Goal: Task Accomplishment & Management: Complete application form

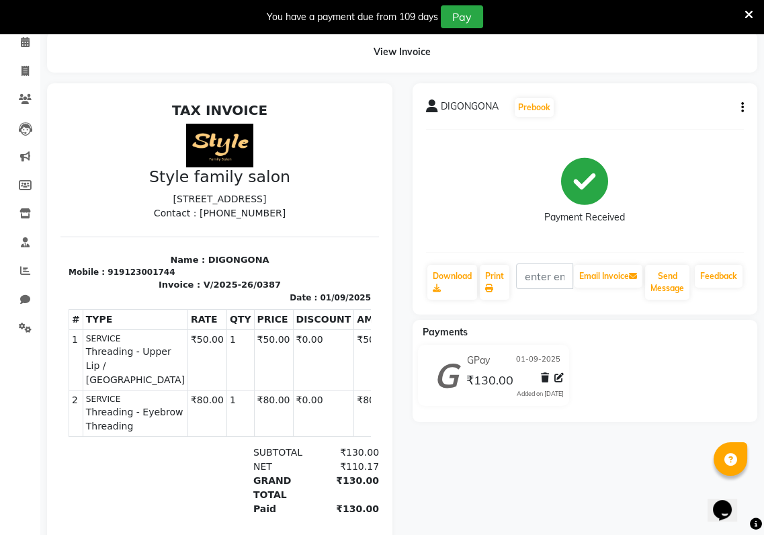
scroll to position [59, 0]
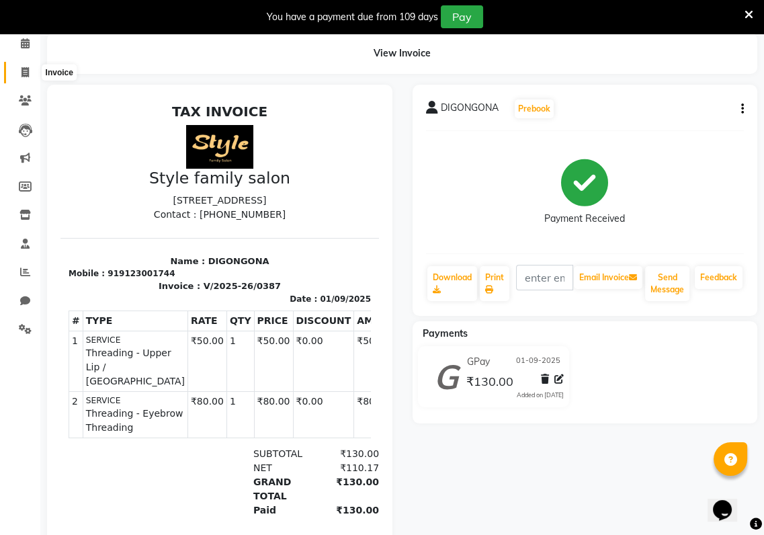
click at [28, 72] on icon at bounding box center [25, 72] width 7 height 10
select select "service"
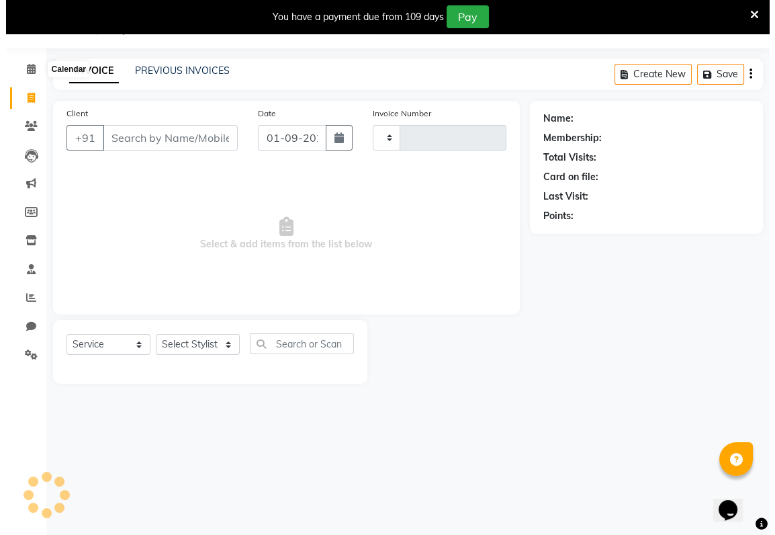
scroll to position [33, 0]
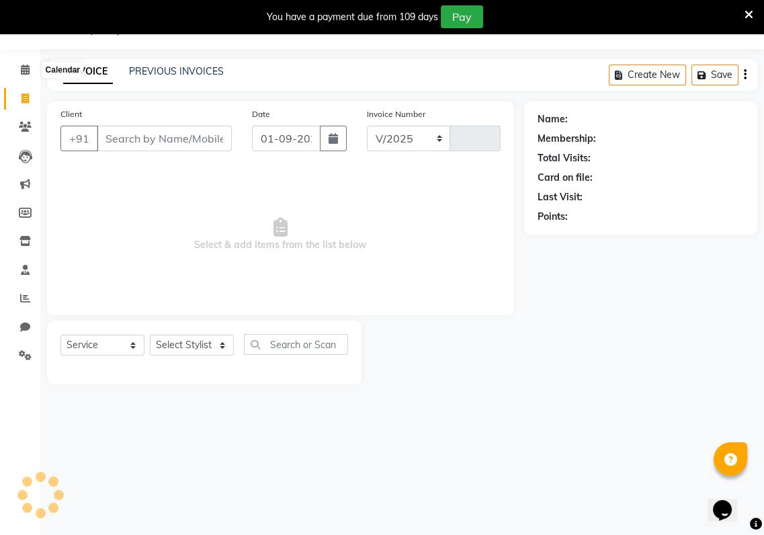
select select "8264"
type input "0388"
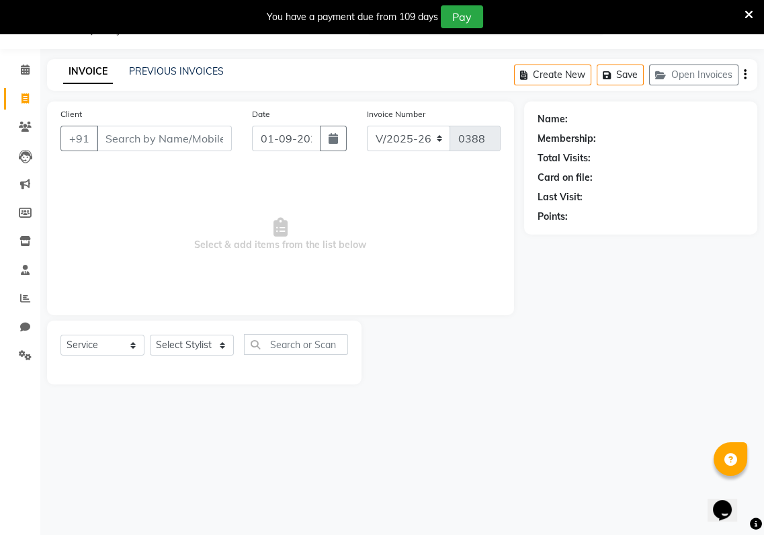
click at [101, 133] on input "Client" at bounding box center [164, 139] width 135 height 26
type input "9830426969"
click at [221, 343] on select "Select Stylist [PERSON_NAME] Baishaki chotto [PERSON_NAME] [PERSON_NAME] [PERSO…" at bounding box center [192, 345] width 84 height 21
select select "80350"
click at [150, 335] on select "Select Stylist [PERSON_NAME] Baishaki chotto [PERSON_NAME] [PERSON_NAME] [PERSO…" at bounding box center [192, 345] width 84 height 21
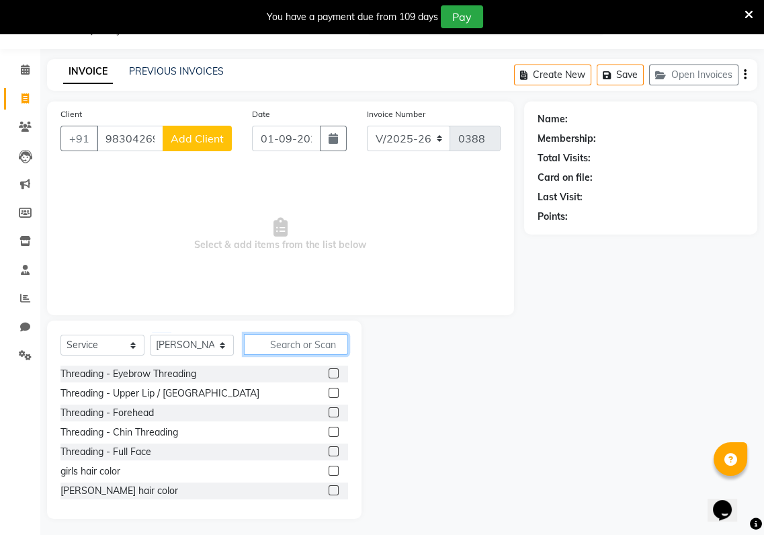
click at [254, 345] on input "text" at bounding box center [296, 344] width 104 height 21
click at [329, 492] on label at bounding box center [334, 490] width 10 height 10
click at [329, 492] on input "checkbox" at bounding box center [333, 490] width 9 height 9
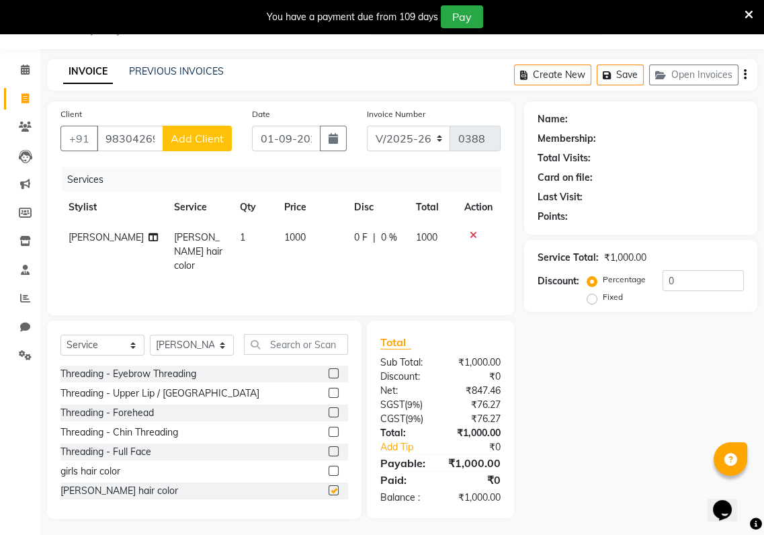
checkbox input "false"
click at [201, 130] on button "Add Client" at bounding box center [197, 139] width 69 height 26
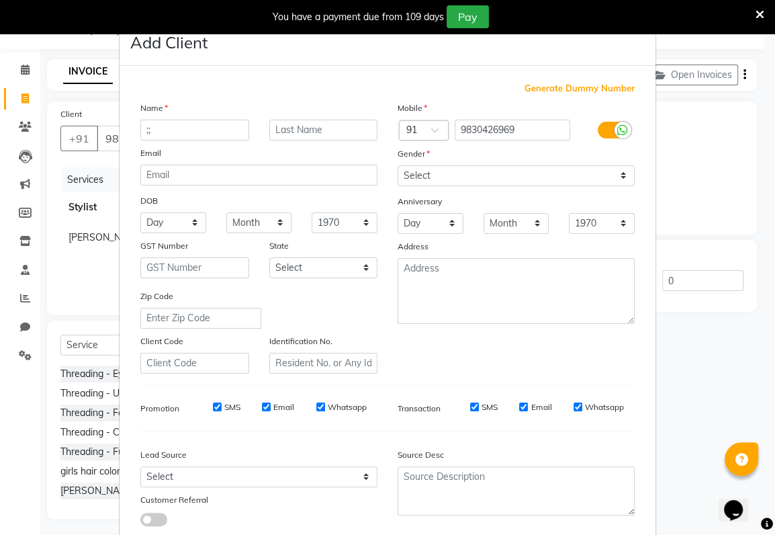
type input ";;"
click at [425, 168] on select "Select [DEMOGRAPHIC_DATA] [DEMOGRAPHIC_DATA] Other Prefer Not To Say" at bounding box center [516, 175] width 237 height 21
select select "[DEMOGRAPHIC_DATA]"
click at [398, 165] on select "Select [DEMOGRAPHIC_DATA] [DEMOGRAPHIC_DATA] Other Prefer Not To Say" at bounding box center [516, 175] width 237 height 21
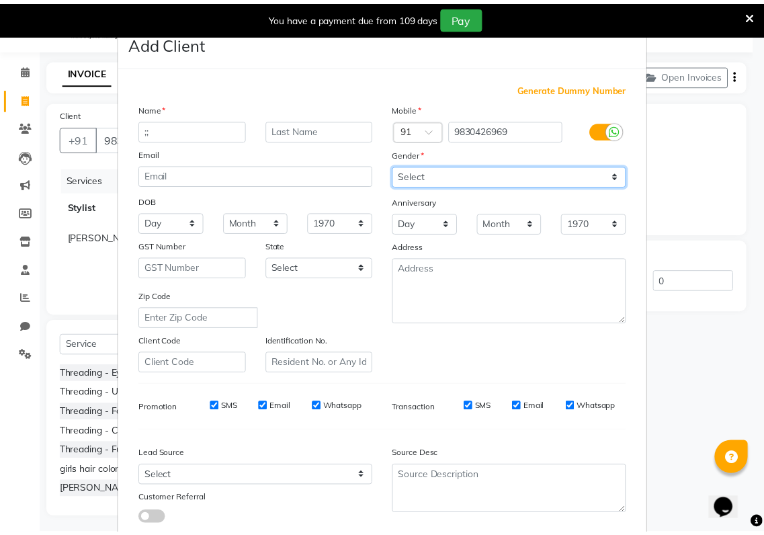
scroll to position [83, 0]
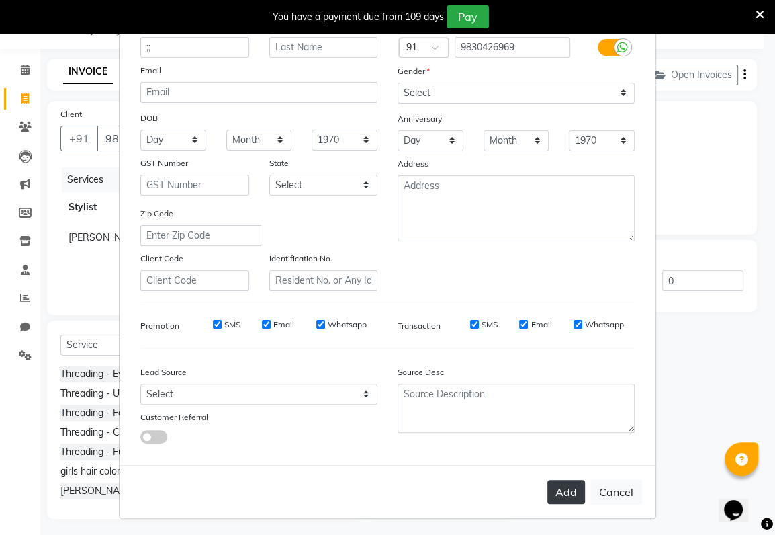
click at [560, 484] on button "Add" at bounding box center [567, 492] width 38 height 24
select select
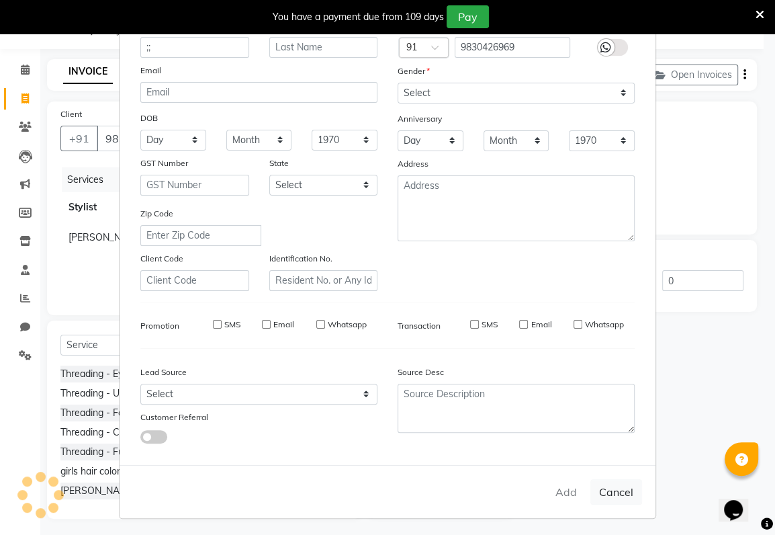
select select
checkbox input "false"
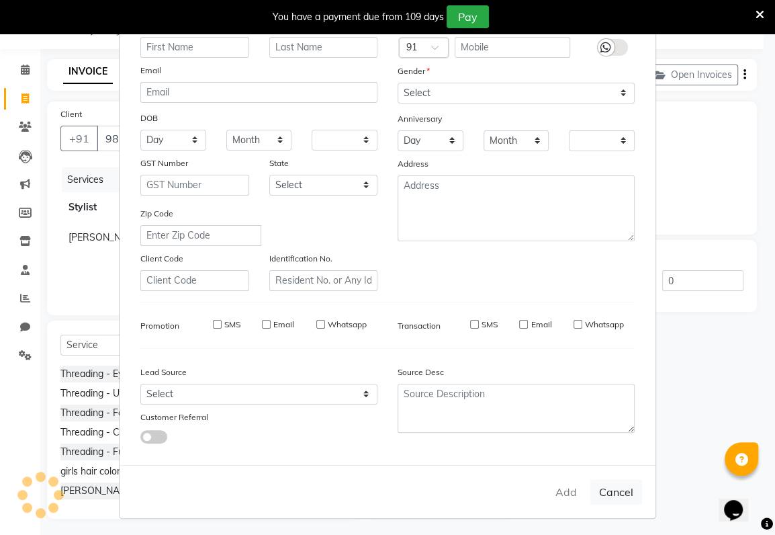
checkbox input "false"
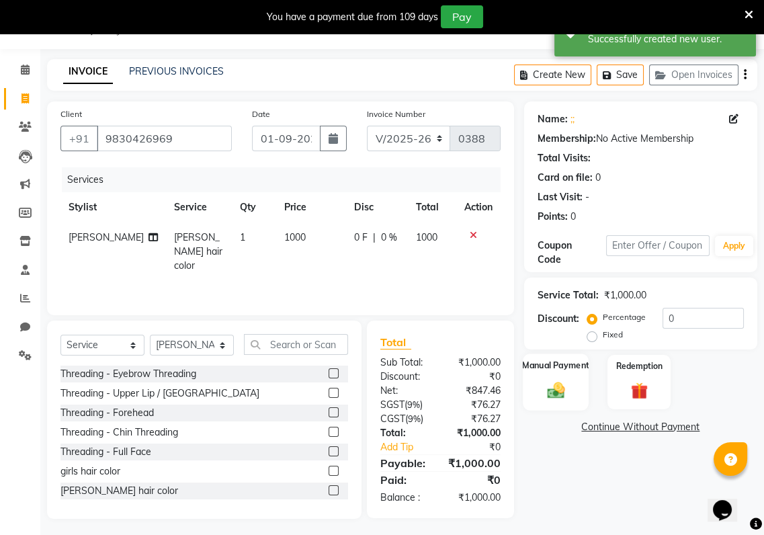
click at [557, 386] on img at bounding box center [556, 390] width 28 height 20
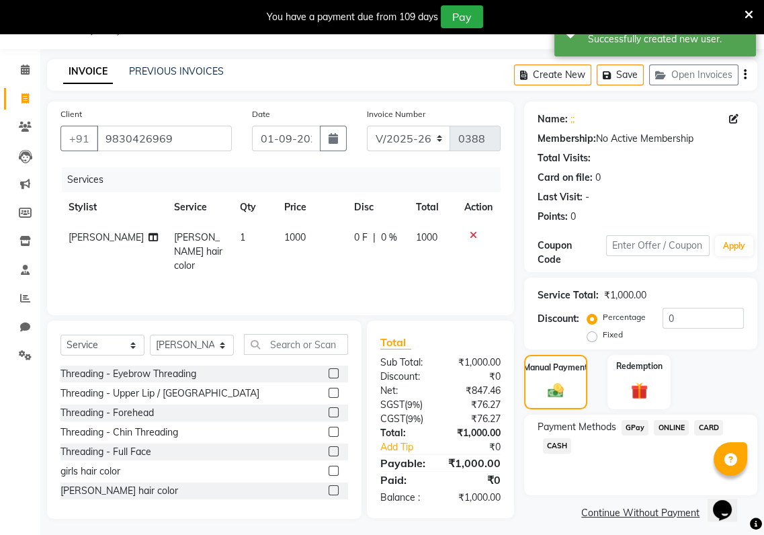
click at [704, 430] on span "CARD" at bounding box center [708, 427] width 29 height 15
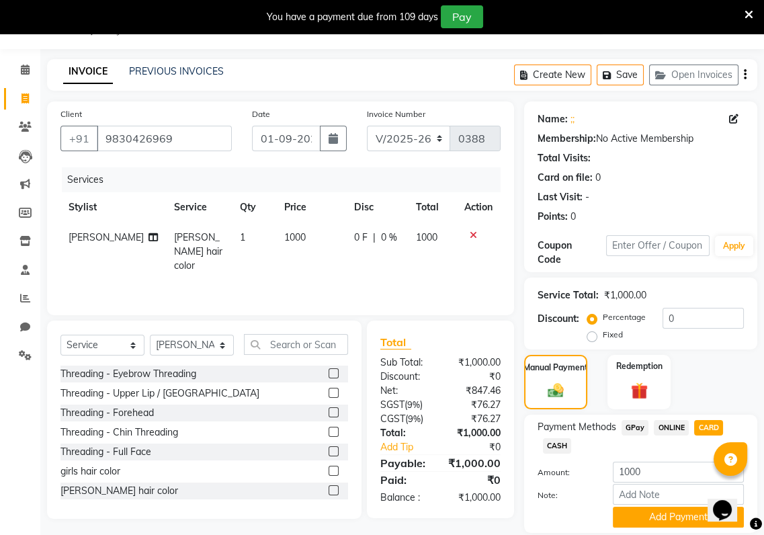
click at [360, 235] on div "0 F | 0 %" at bounding box center [377, 237] width 46 height 14
select select "80350"
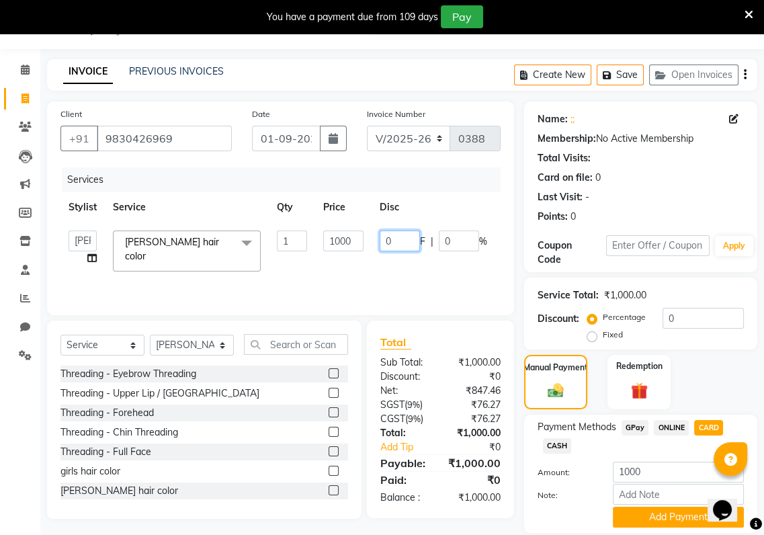
click at [396, 241] on input "0" at bounding box center [400, 240] width 40 height 21
type input "0200"
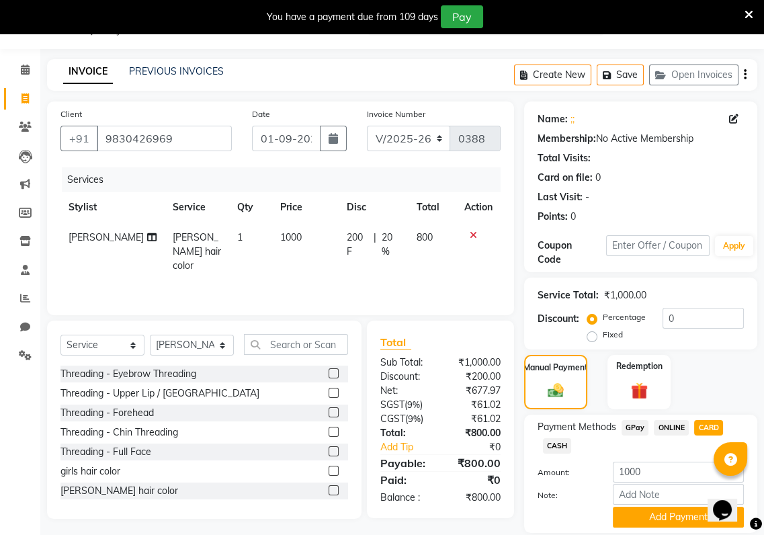
click at [412, 268] on div "Services Stylist Service Qty Price Disc Total Action [PERSON_NAME] [PERSON_NAME…" at bounding box center [280, 234] width 440 height 134
click at [640, 512] on button "Add Payment" at bounding box center [678, 517] width 131 height 21
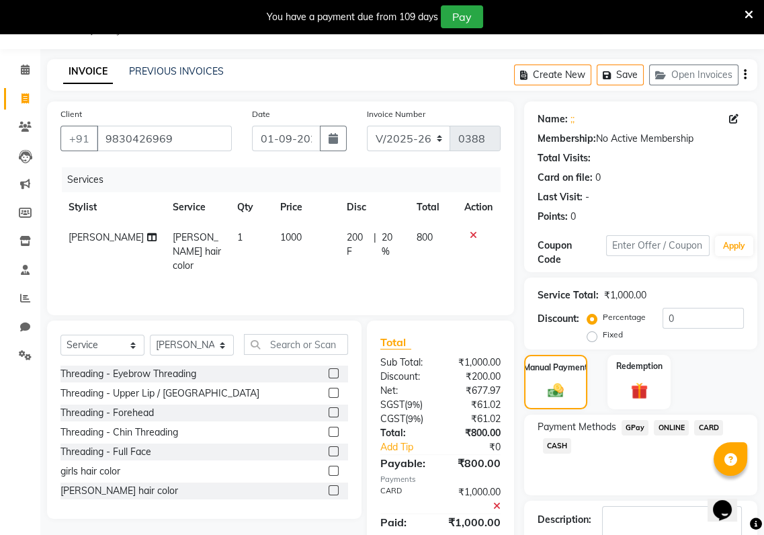
scroll to position [117, 0]
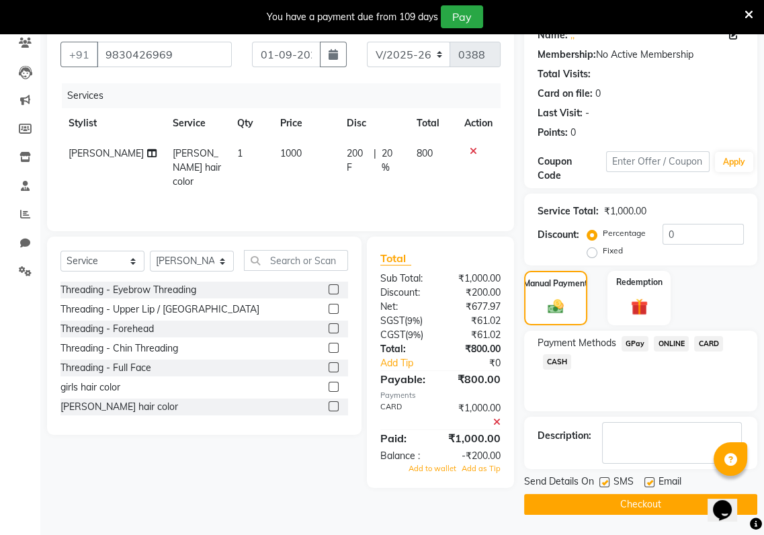
click at [606, 485] on label at bounding box center [604, 482] width 10 height 10
click at [606, 485] on input "checkbox" at bounding box center [603, 482] width 9 height 9
checkbox input "false"
click at [651, 486] on label at bounding box center [649, 482] width 10 height 10
click at [651, 486] on input "checkbox" at bounding box center [648, 482] width 9 height 9
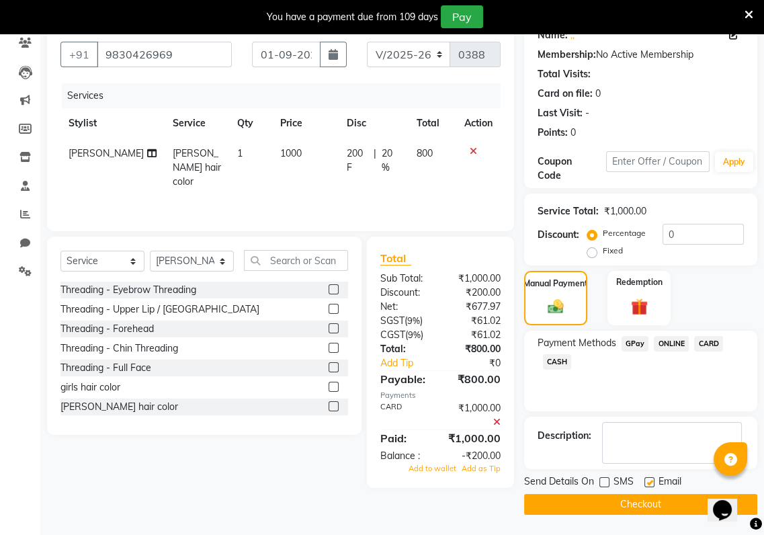
checkbox input "false"
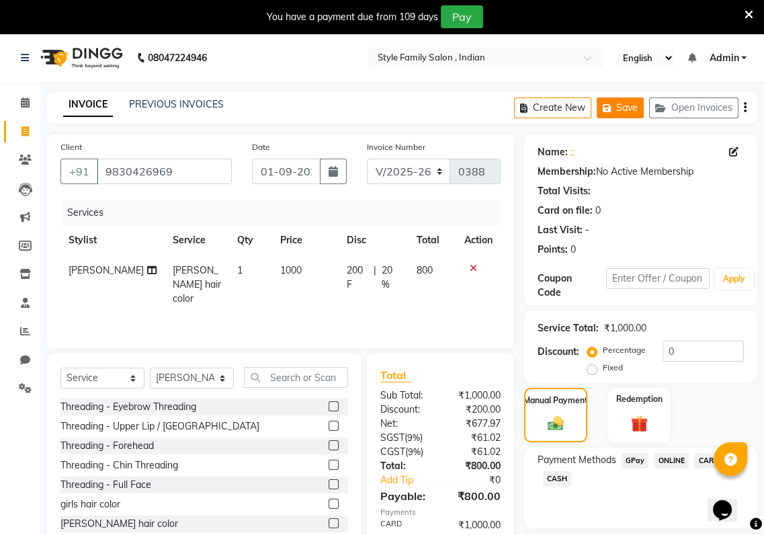
click at [632, 112] on button "Save" at bounding box center [620, 107] width 47 height 21
click at [624, 103] on button "Save" at bounding box center [620, 107] width 47 height 21
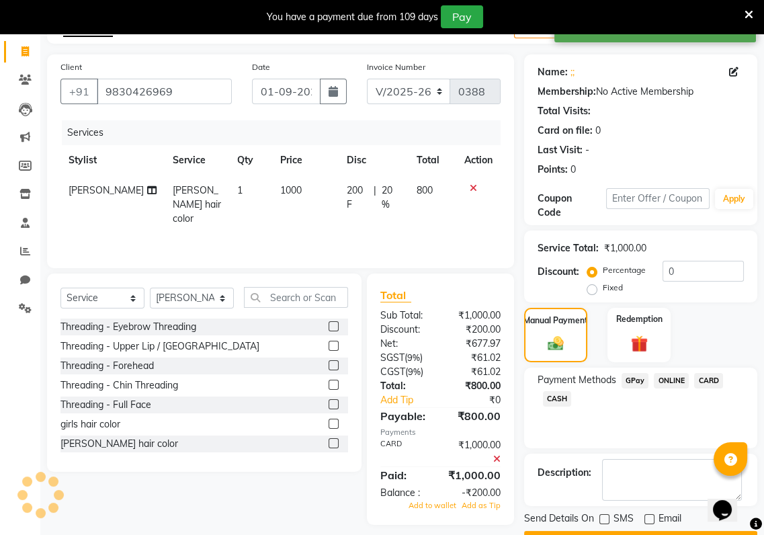
scroll to position [117, 0]
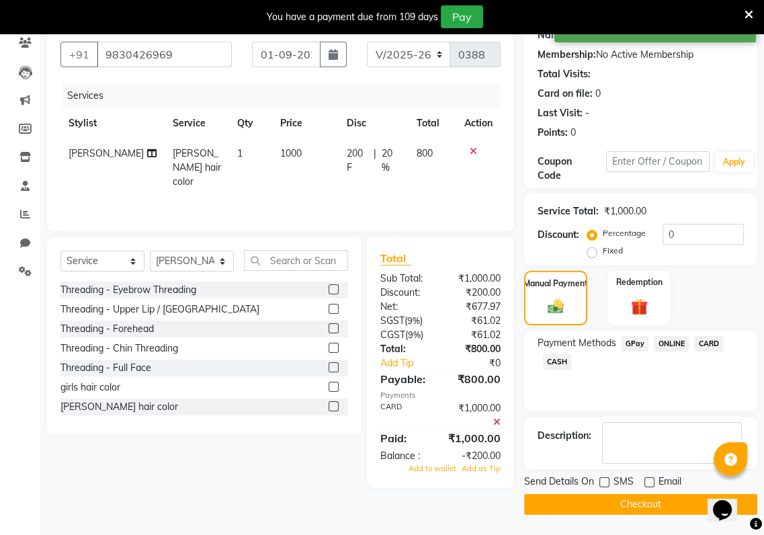
click at [621, 499] on button "Checkout" at bounding box center [640, 504] width 233 height 21
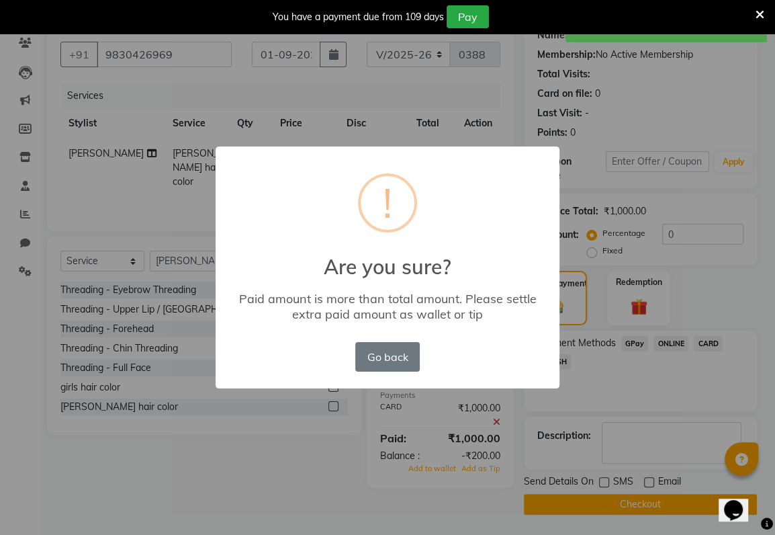
click at [742, 303] on div "× ! Are you sure? Paid amount is more than total amount. Please settle extra pa…" at bounding box center [387, 267] width 775 height 535
click at [394, 349] on button "Go back" at bounding box center [387, 357] width 65 height 30
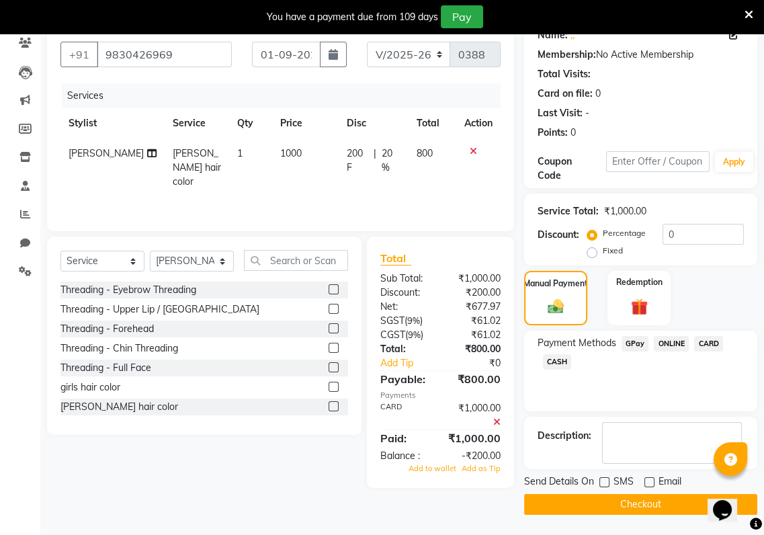
click at [491, 418] on div "₹1,000.00" at bounding box center [475, 415] width 70 height 28
click at [501, 423] on div "₹1,000.00" at bounding box center [475, 415] width 70 height 28
click at [492, 417] on div "₹1,000.00" at bounding box center [475, 415] width 70 height 28
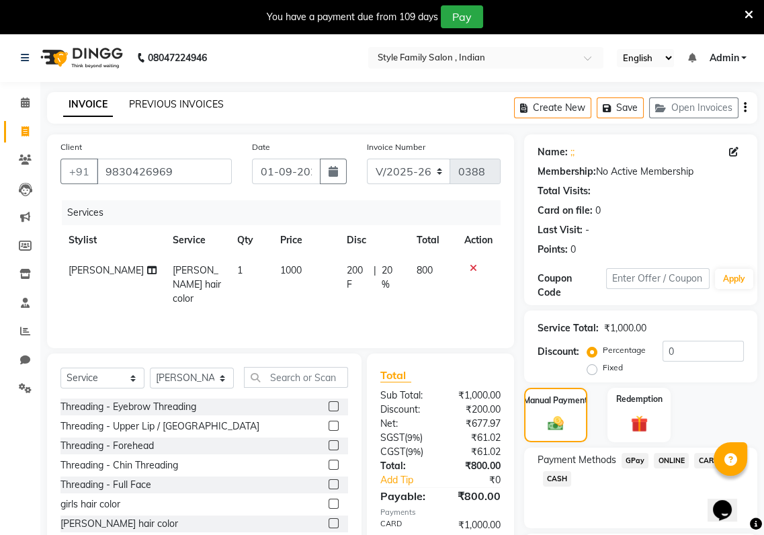
click at [157, 105] on link "PREVIOUS INVOICES" at bounding box center [176, 104] width 95 height 12
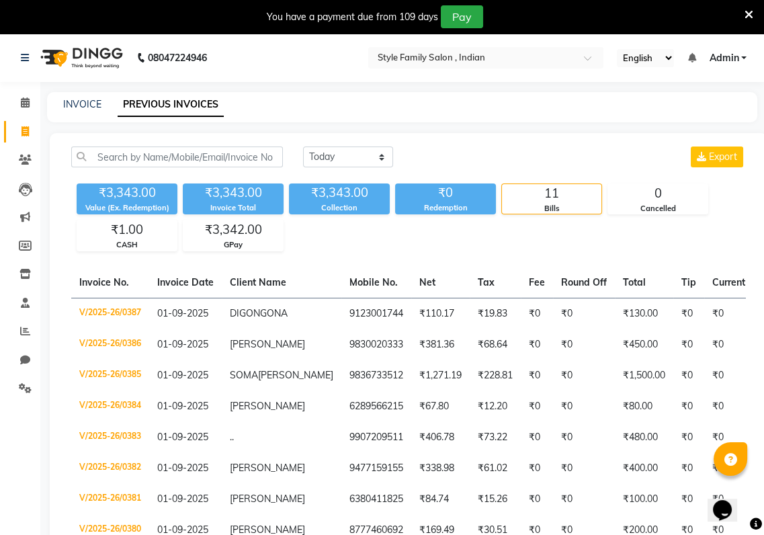
click at [57, 97] on div "INVOICE PREVIOUS INVOICES" at bounding box center [394, 104] width 694 height 14
click at [66, 101] on link "INVOICE" at bounding box center [82, 104] width 38 height 12
select select "service"
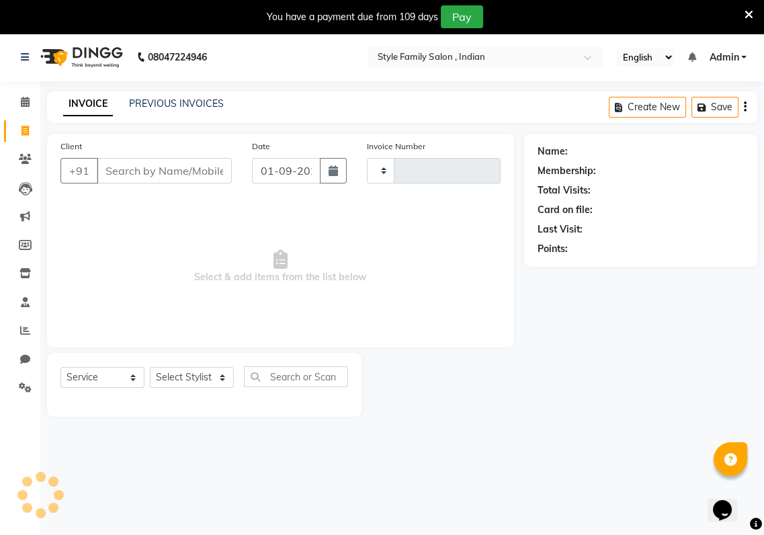
type input "0388"
select select "8264"
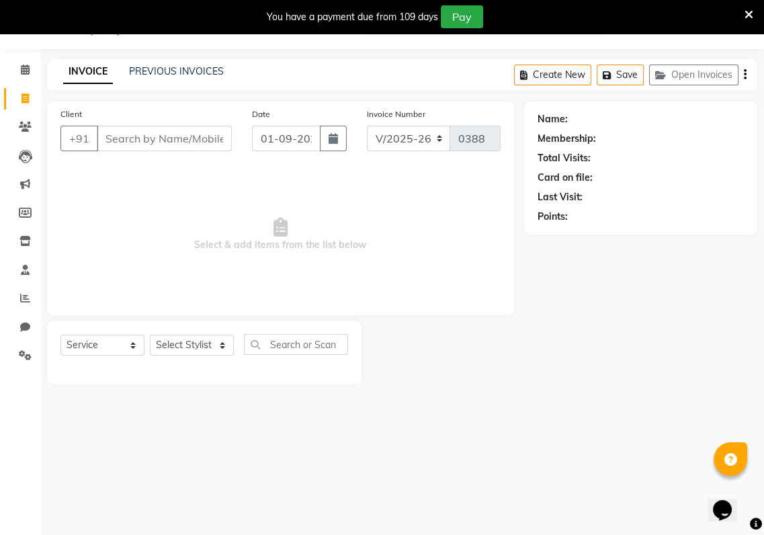
click at [103, 134] on input "Client" at bounding box center [164, 139] width 135 height 26
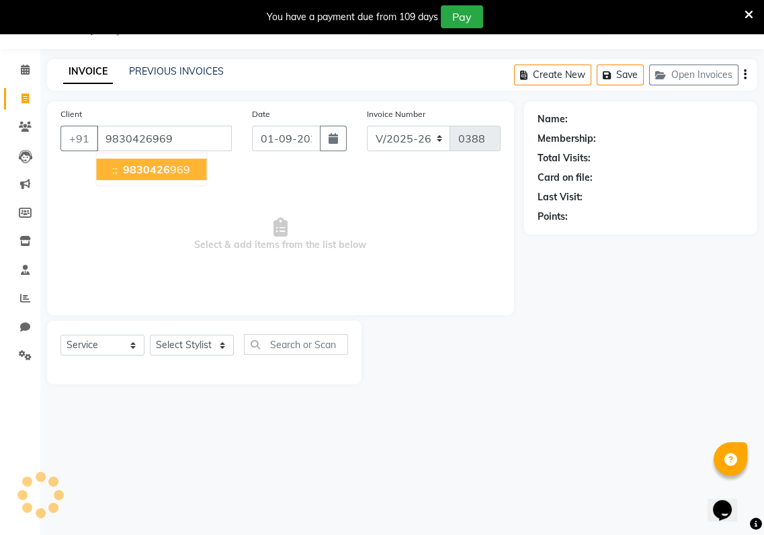
type input "9830426969"
click at [118, 169] on button ";; 9830426 969" at bounding box center [151, 170] width 110 height 22
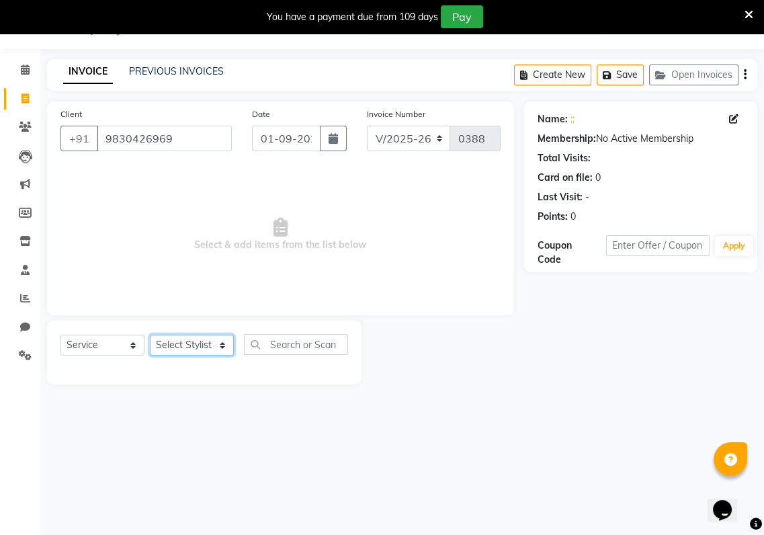
click at [212, 341] on select "Select Stylist [PERSON_NAME] Baishaki chotto [PERSON_NAME] [PERSON_NAME] [PERSO…" at bounding box center [192, 345] width 84 height 21
select select "80350"
click at [150, 335] on select "Select Stylist [PERSON_NAME] Baishaki chotto [PERSON_NAME] [PERSON_NAME] [PERSO…" at bounding box center [192, 345] width 84 height 21
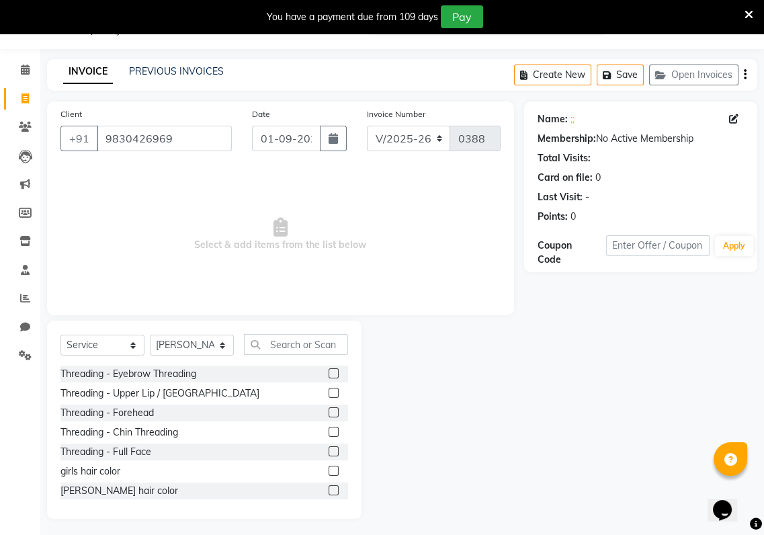
click at [329, 490] on label at bounding box center [334, 490] width 10 height 10
click at [329, 490] on input "checkbox" at bounding box center [333, 490] width 9 height 9
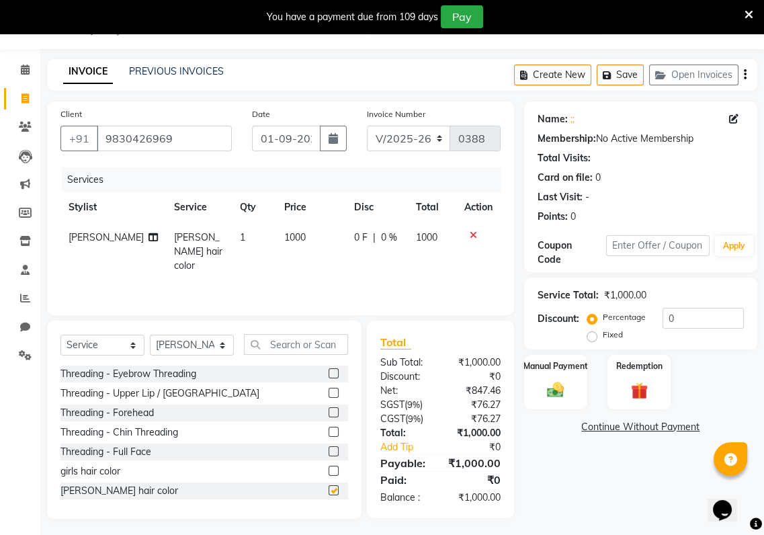
checkbox input "false"
click at [356, 235] on span "0 F" at bounding box center [360, 237] width 13 height 14
select select "80350"
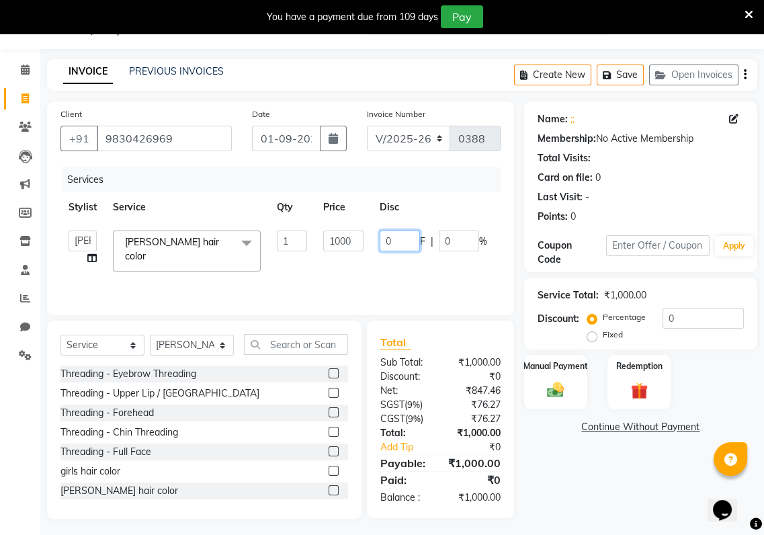
click at [387, 241] on input "0" at bounding box center [400, 240] width 40 height 21
type input "200"
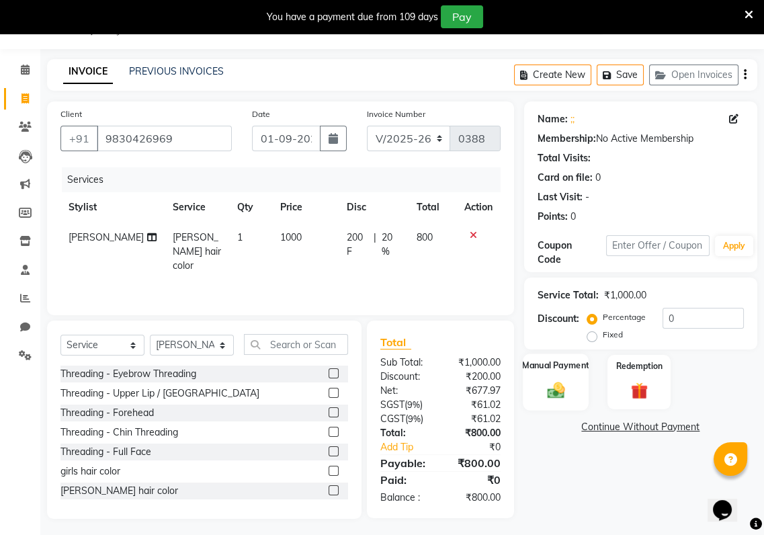
click at [540, 376] on div "Manual Payment" at bounding box center [556, 381] width 66 height 56
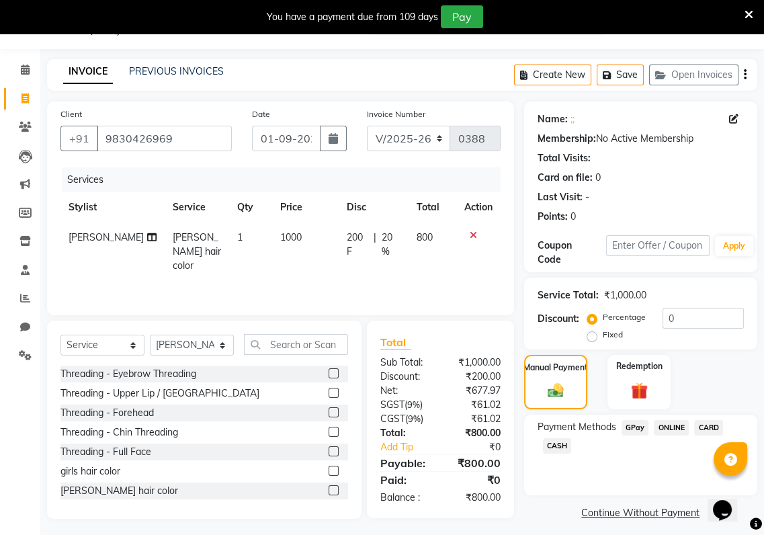
click at [706, 427] on span "CARD" at bounding box center [708, 427] width 29 height 15
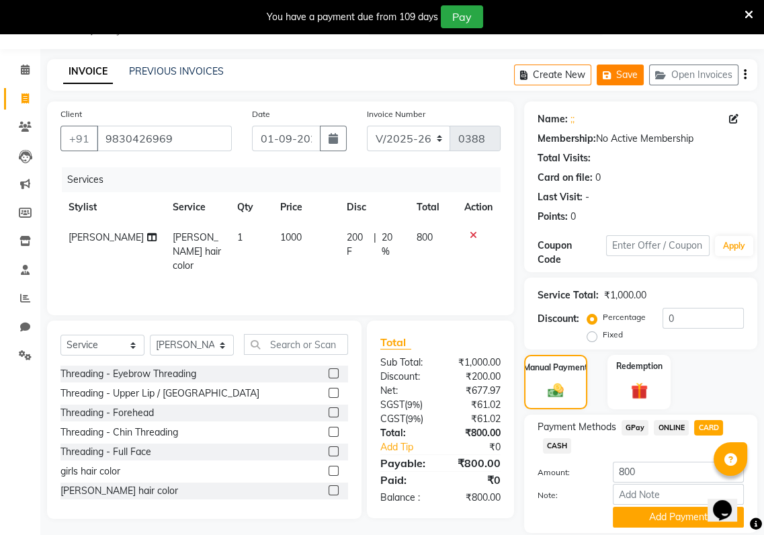
click at [613, 74] on icon "button" at bounding box center [609, 75] width 13 height 9
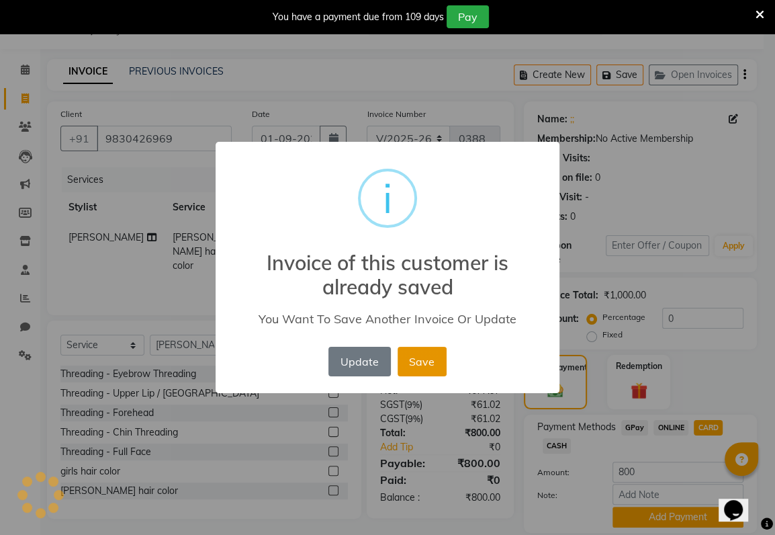
click at [427, 351] on button "Save" at bounding box center [422, 362] width 49 height 30
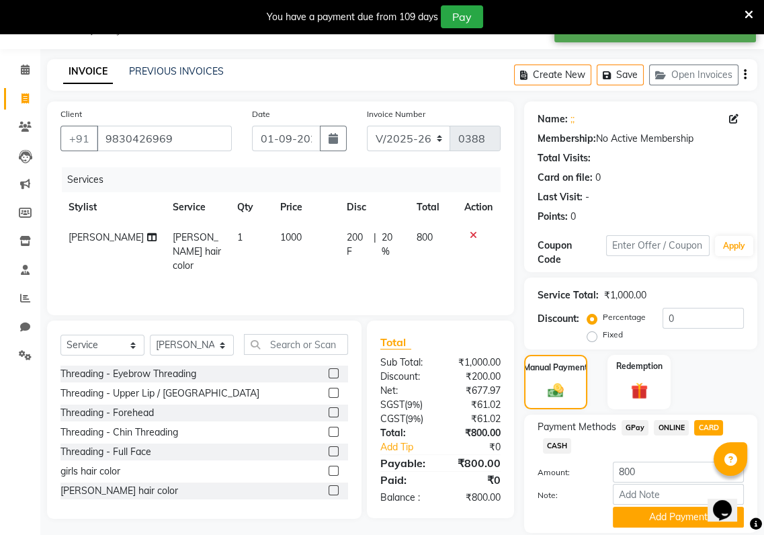
scroll to position [79, 0]
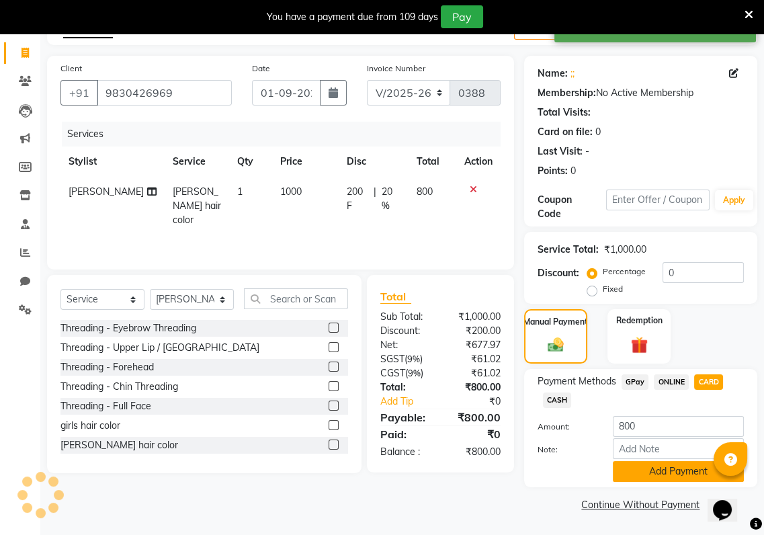
click at [646, 470] on button "Add Payment" at bounding box center [678, 471] width 131 height 21
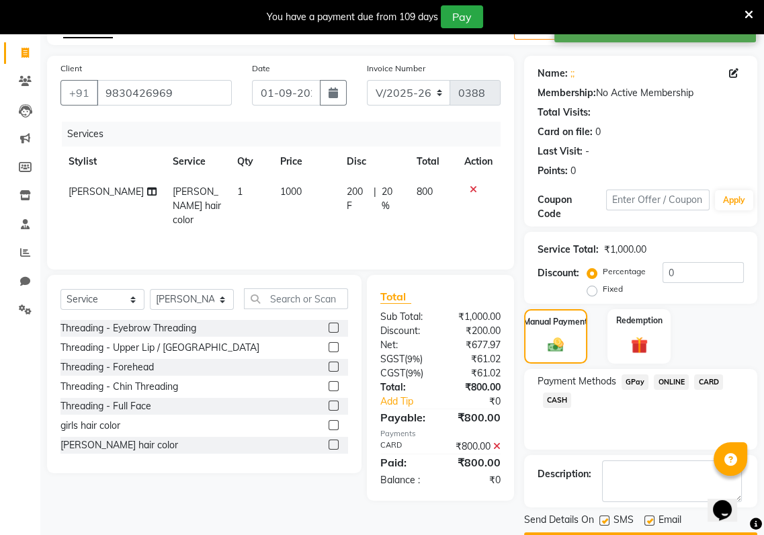
scroll to position [117, 0]
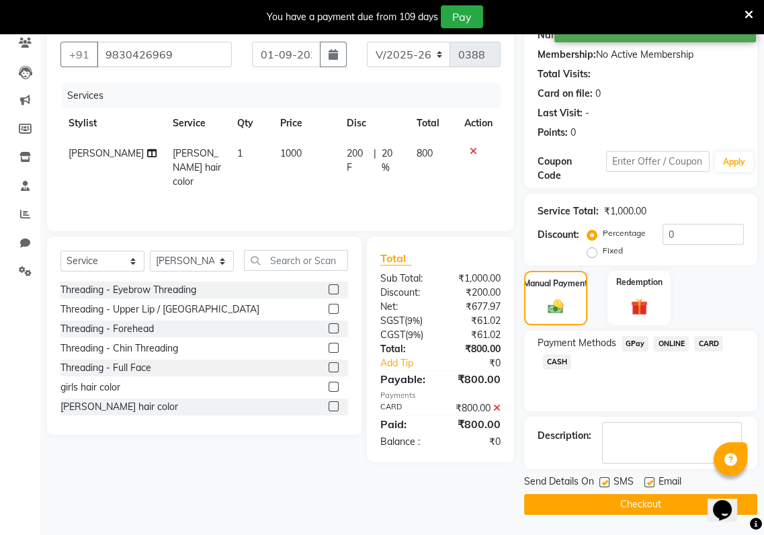
click at [703, 343] on span "CARD" at bounding box center [708, 343] width 29 height 15
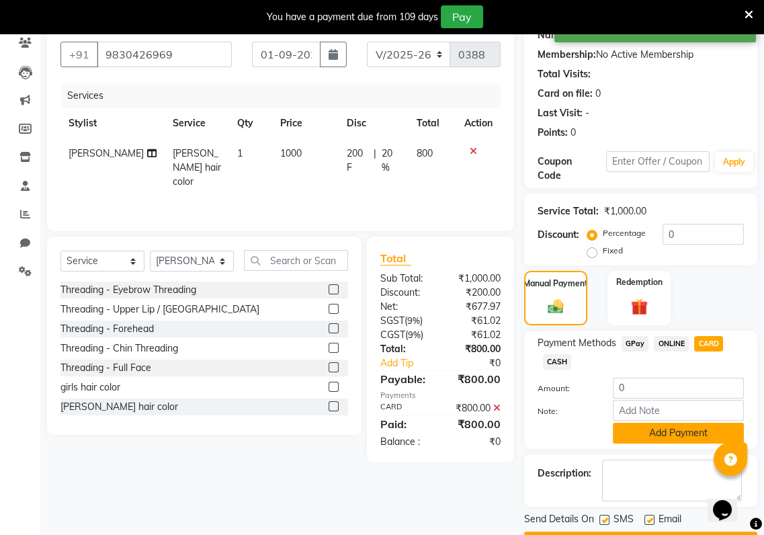
click at [666, 439] on button "Add Payment" at bounding box center [678, 433] width 131 height 21
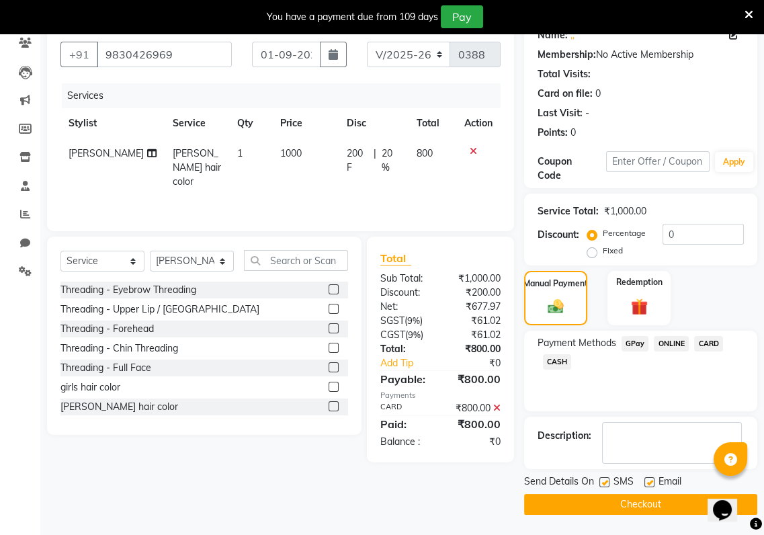
click at [703, 341] on span "CARD" at bounding box center [708, 343] width 29 height 15
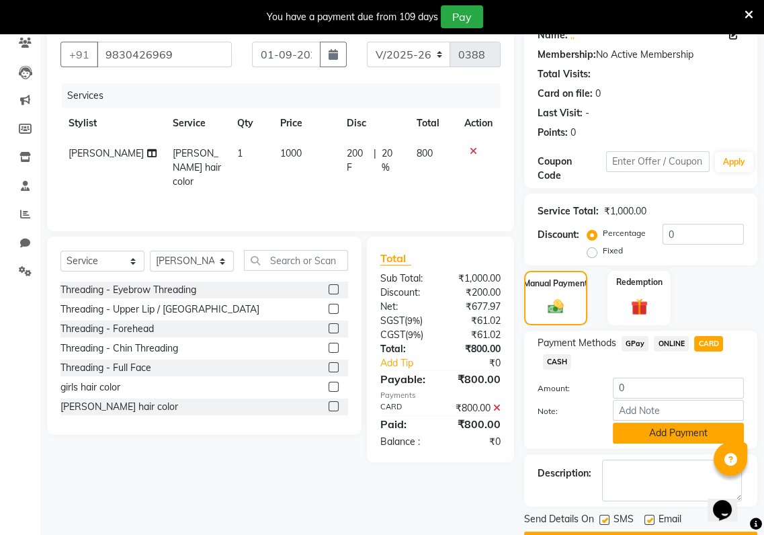
scroll to position [154, 0]
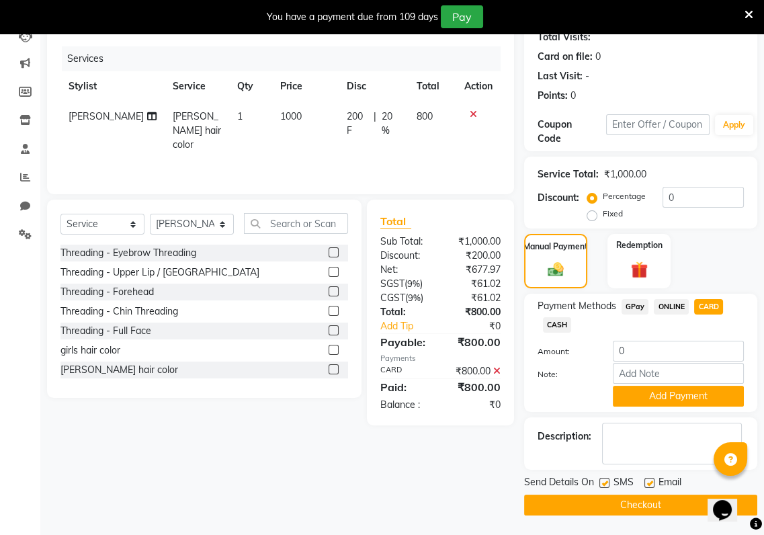
click at [601, 486] on label at bounding box center [604, 483] width 10 height 10
click at [601, 486] on input "checkbox" at bounding box center [603, 483] width 9 height 9
checkbox input "false"
click at [648, 484] on label at bounding box center [649, 483] width 10 height 10
click at [648, 484] on input "checkbox" at bounding box center [648, 483] width 9 height 9
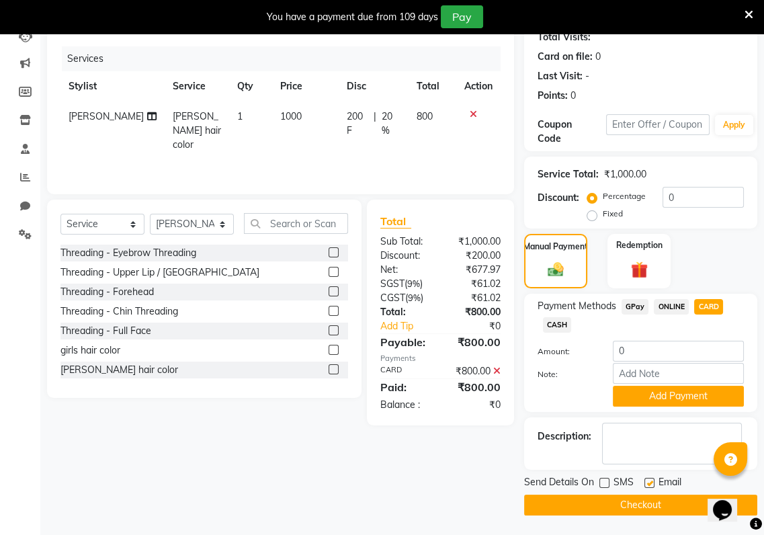
checkbox input "false"
click at [645, 500] on button "Checkout" at bounding box center [640, 505] width 233 height 21
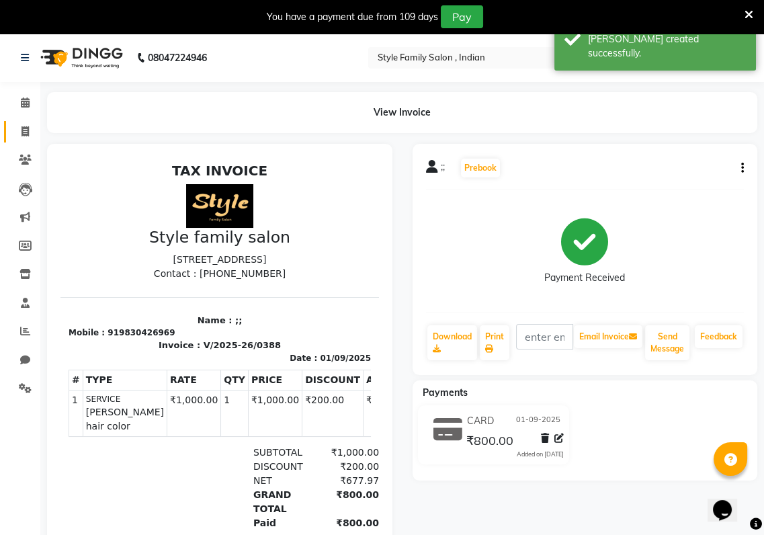
click at [22, 132] on icon at bounding box center [25, 131] width 7 height 10
select select "8264"
select select "service"
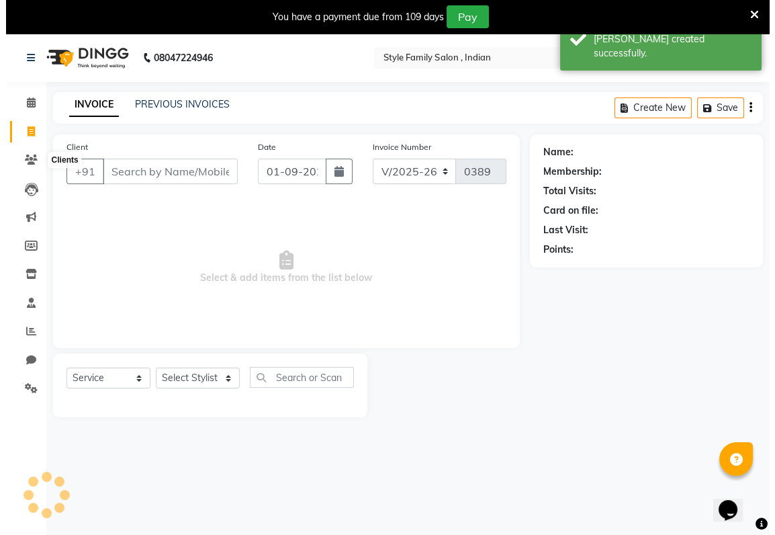
scroll to position [33, 0]
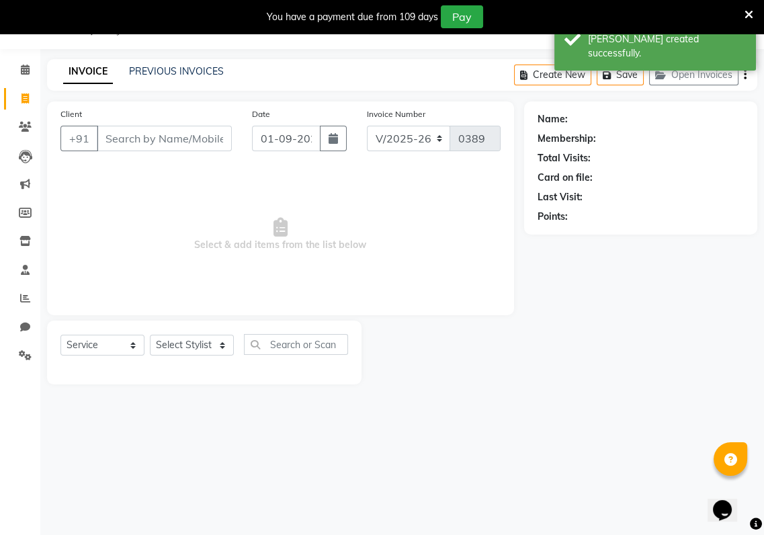
click at [101, 136] on input "Client" at bounding box center [164, 139] width 135 height 26
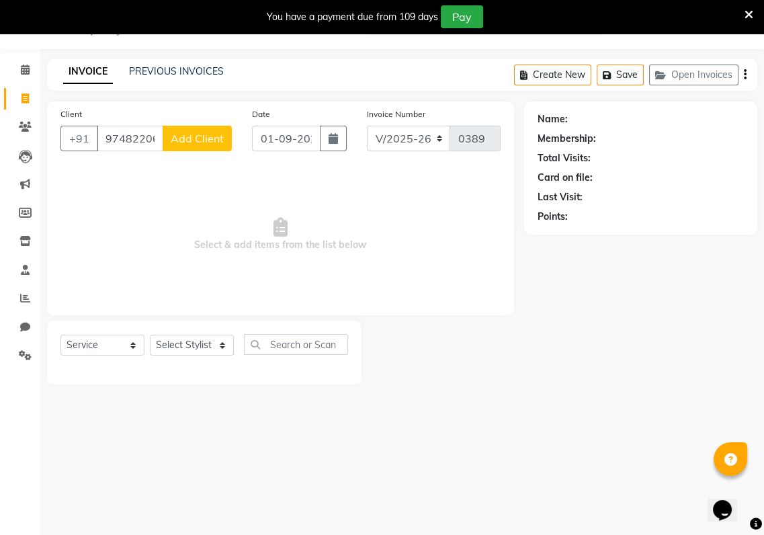
type input "9748220622"
click at [224, 343] on select "Select Stylist [PERSON_NAME] Baishaki chotto [PERSON_NAME] [PERSON_NAME] [PERSO…" at bounding box center [192, 345] width 84 height 21
select select "80351"
click at [150, 335] on select "Select Stylist [PERSON_NAME] Baishaki chotto [PERSON_NAME] [PERSON_NAME] [PERSO…" at bounding box center [192, 345] width 84 height 21
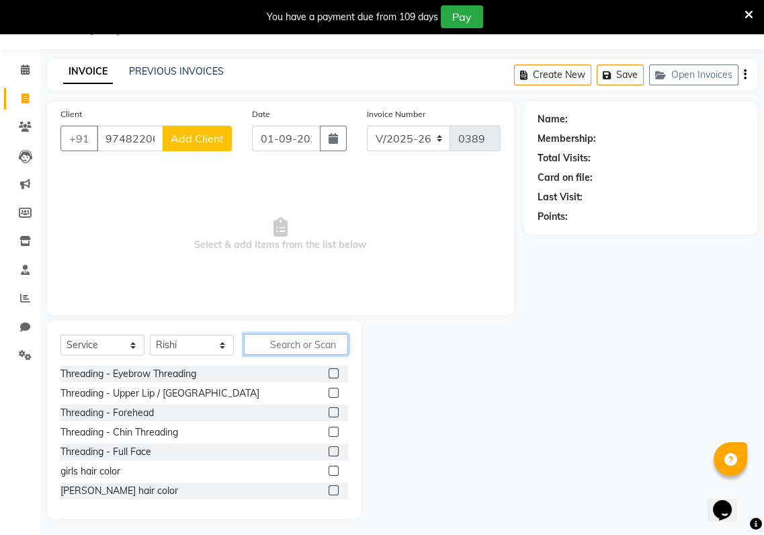
click at [257, 348] on input "text" at bounding box center [296, 344] width 104 height 21
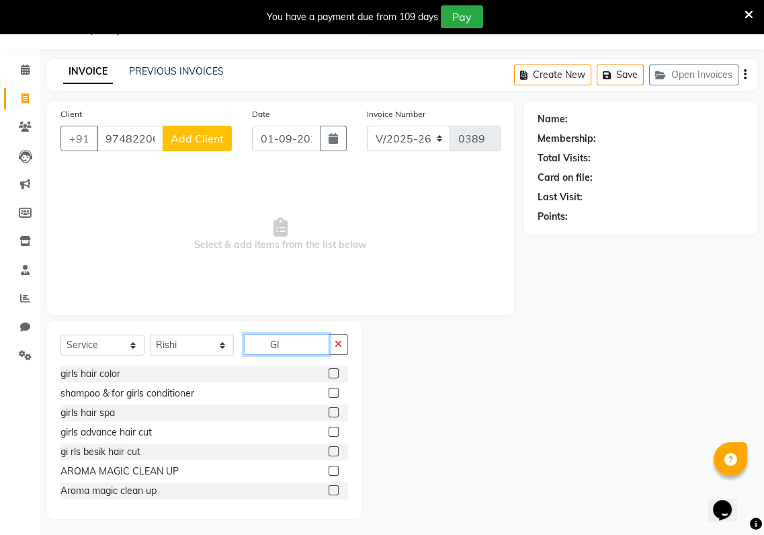
type input "GI"
click at [329, 454] on label at bounding box center [334, 451] width 10 height 10
click at [329, 454] on input "checkbox" at bounding box center [333, 452] width 9 height 9
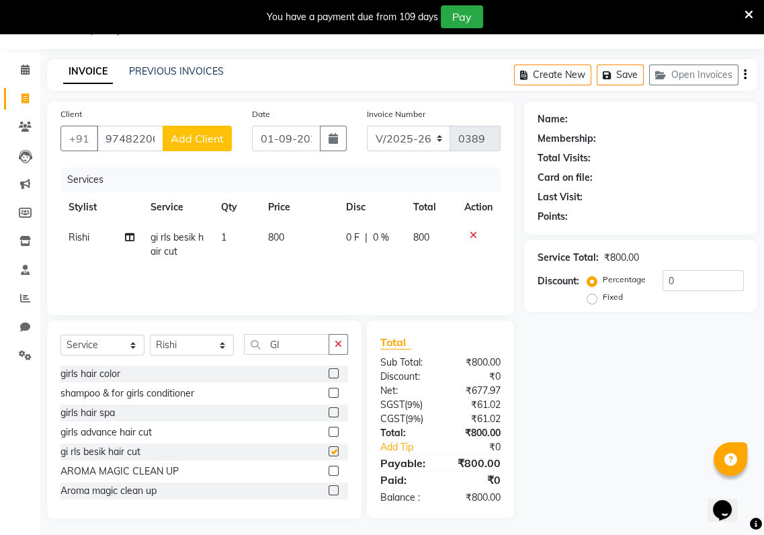
checkbox input "false"
click at [184, 130] on button "Add Client" at bounding box center [197, 139] width 69 height 26
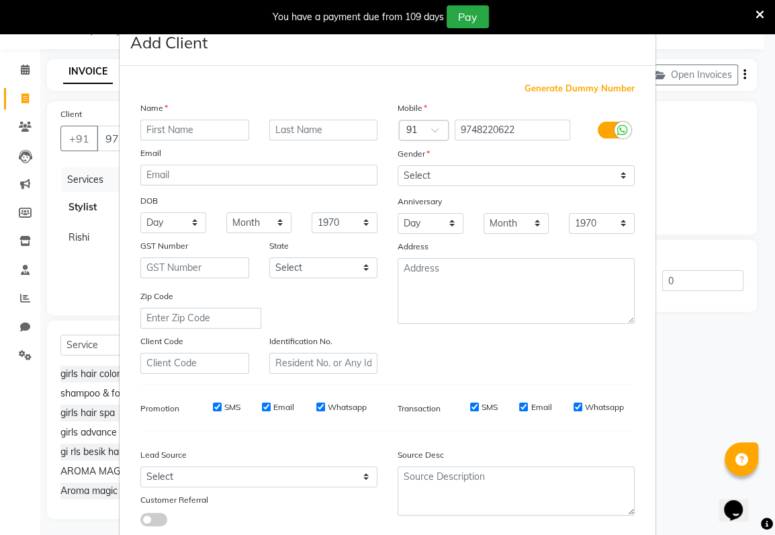
click at [140, 128] on input "text" at bounding box center [194, 130] width 109 height 21
type input "[PERSON_NAME]"
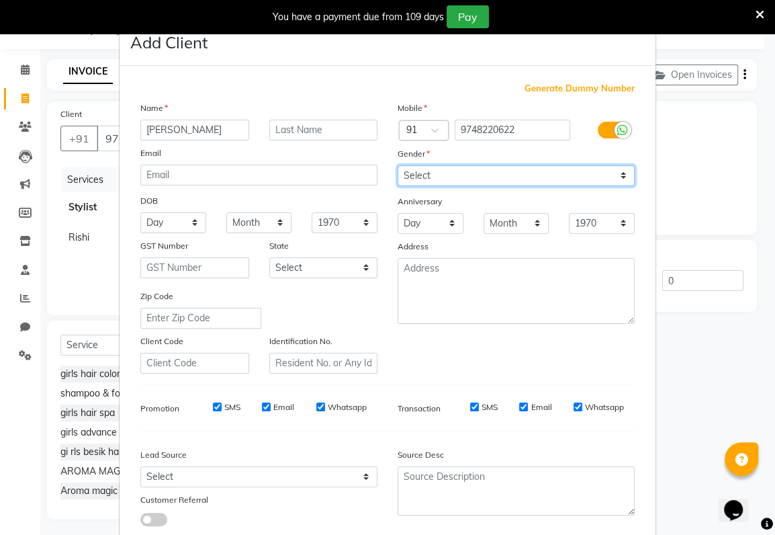
click at [419, 167] on select "Select [DEMOGRAPHIC_DATA] [DEMOGRAPHIC_DATA] Other Prefer Not To Say" at bounding box center [516, 175] width 237 height 21
select select "[DEMOGRAPHIC_DATA]"
click at [398, 165] on select "Select [DEMOGRAPHIC_DATA] [DEMOGRAPHIC_DATA] Other Prefer Not To Say" at bounding box center [516, 175] width 237 height 21
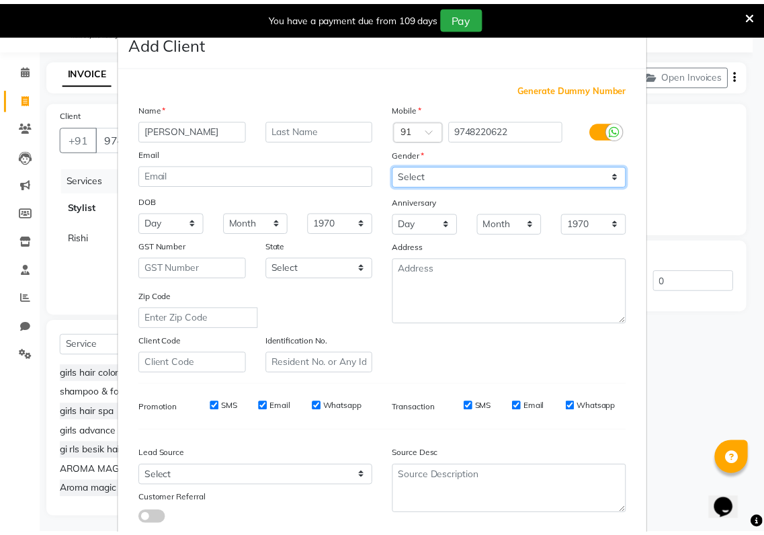
scroll to position [83, 0]
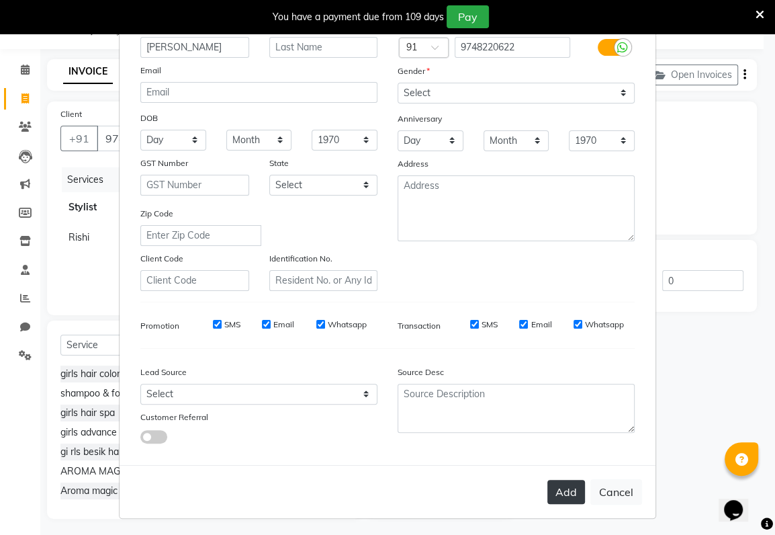
click at [566, 497] on button "Add" at bounding box center [567, 492] width 38 height 24
select select
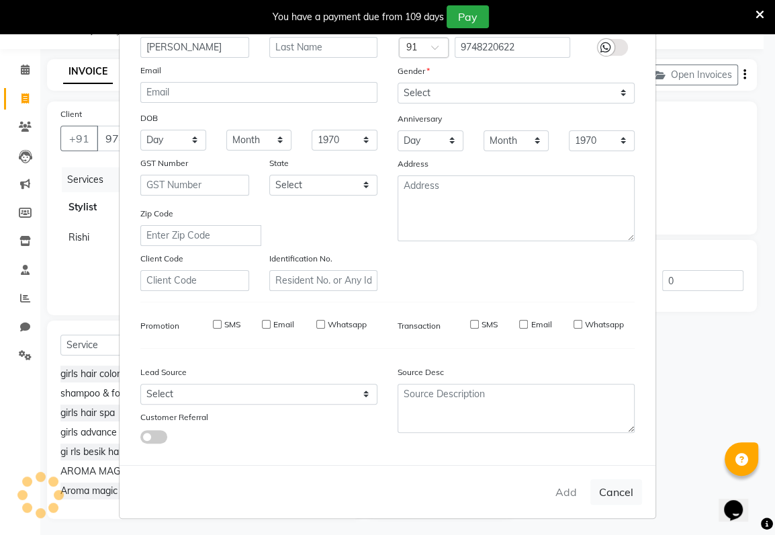
select select
checkbox input "false"
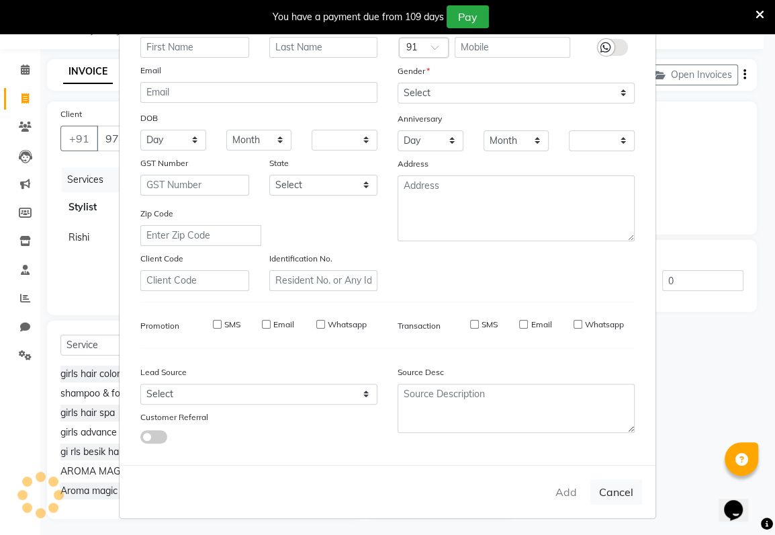
checkbox input "false"
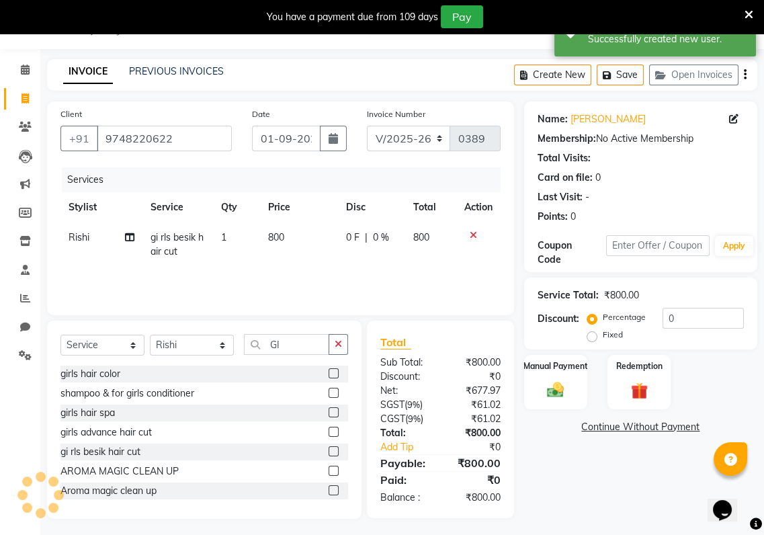
scroll to position [37, 0]
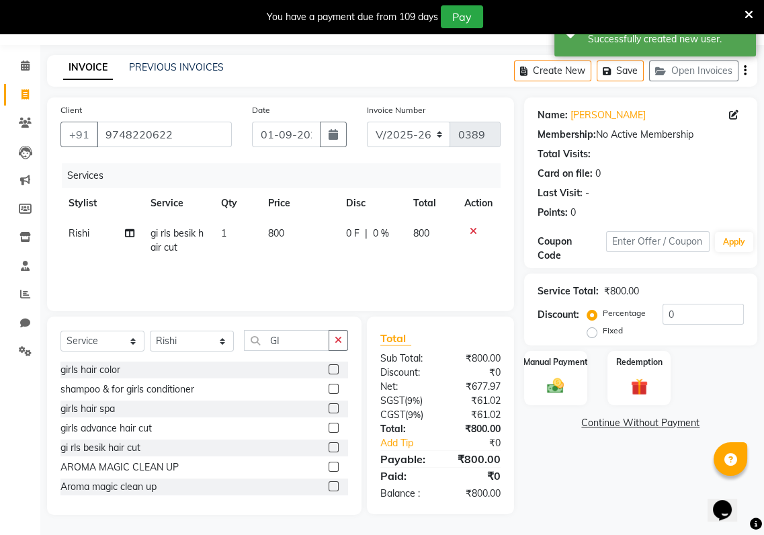
click at [357, 235] on span "0 F" at bounding box center [352, 233] width 13 height 14
select select "80351"
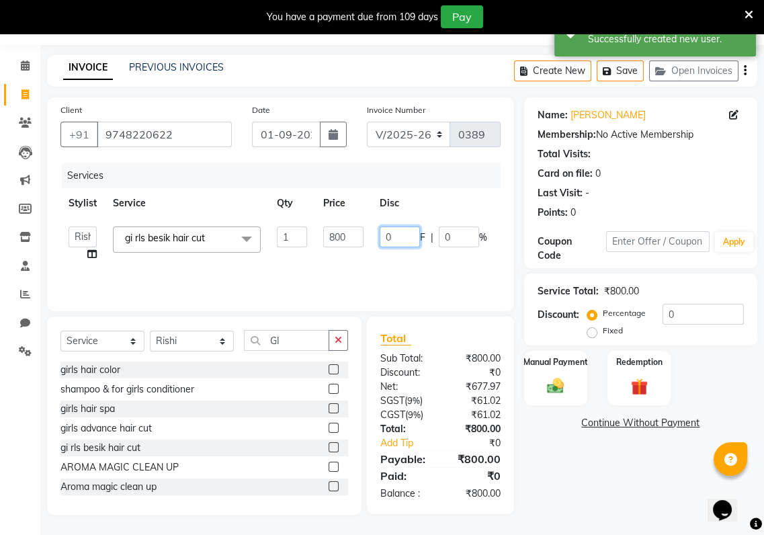
click at [394, 237] on input "0" at bounding box center [400, 236] width 40 height 21
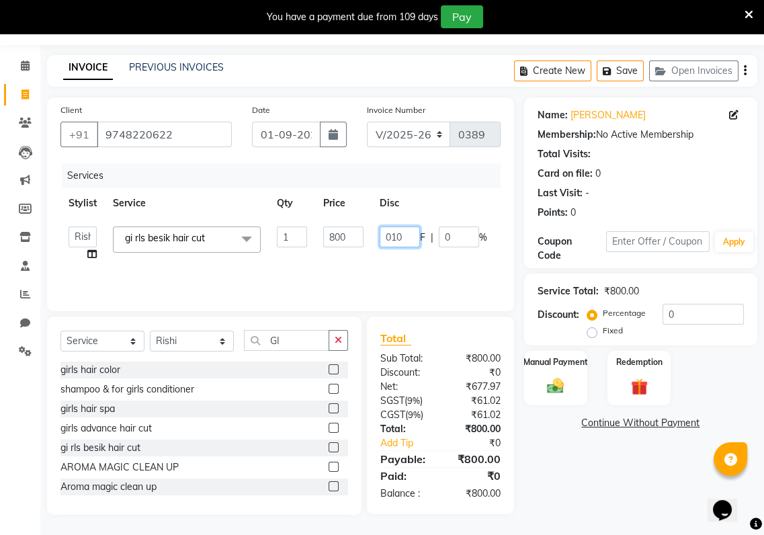
type input "0100"
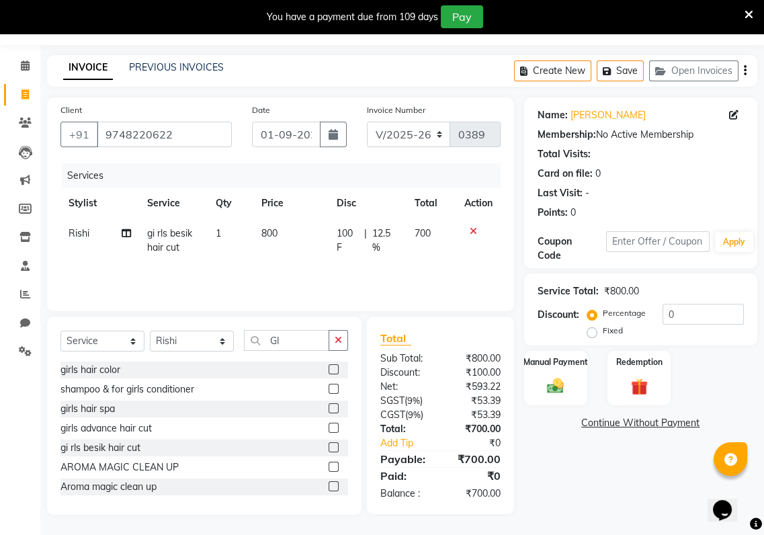
click at [403, 253] on td "100 F | 12.5 %" at bounding box center [368, 240] width 78 height 44
select select "80351"
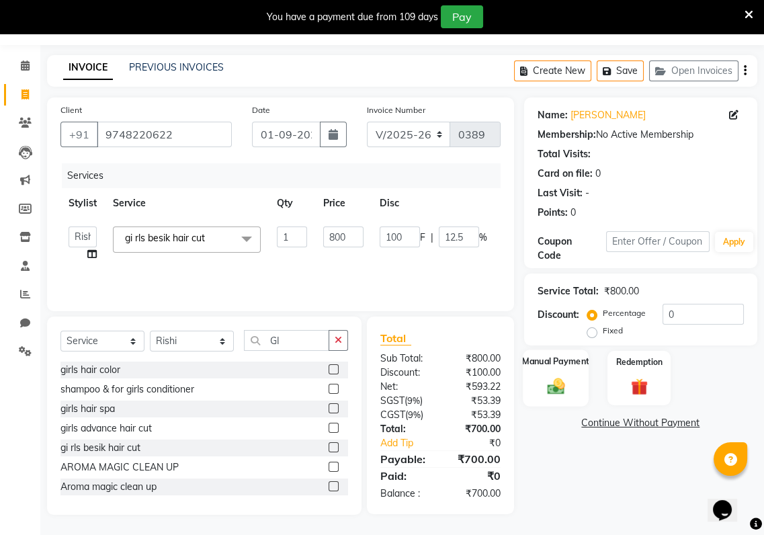
click at [544, 391] on img at bounding box center [556, 386] width 28 height 20
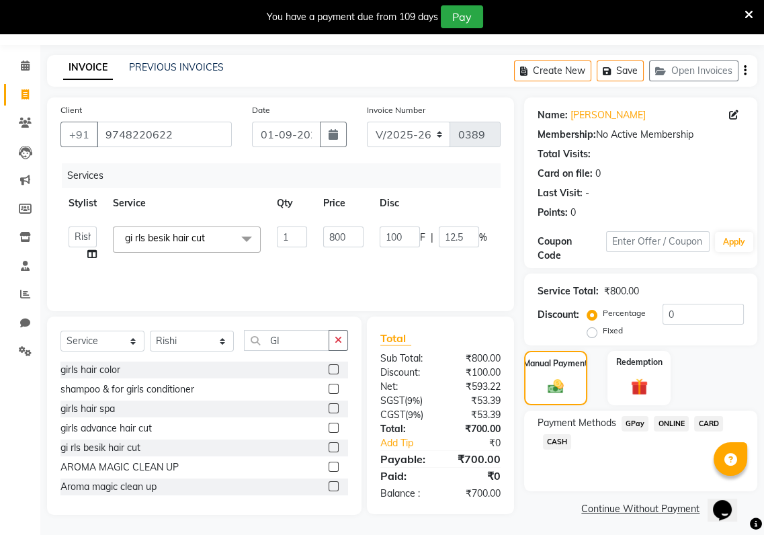
click at [710, 417] on span "CARD" at bounding box center [708, 423] width 29 height 15
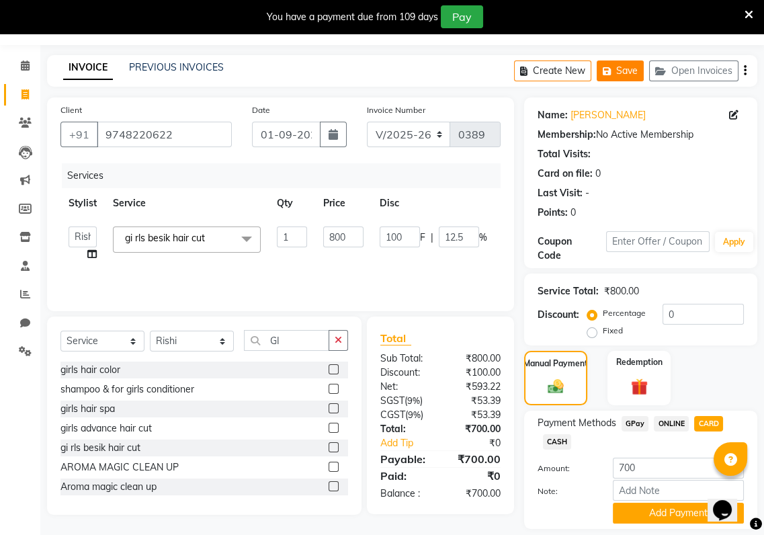
click at [629, 75] on button "Save" at bounding box center [620, 70] width 47 height 21
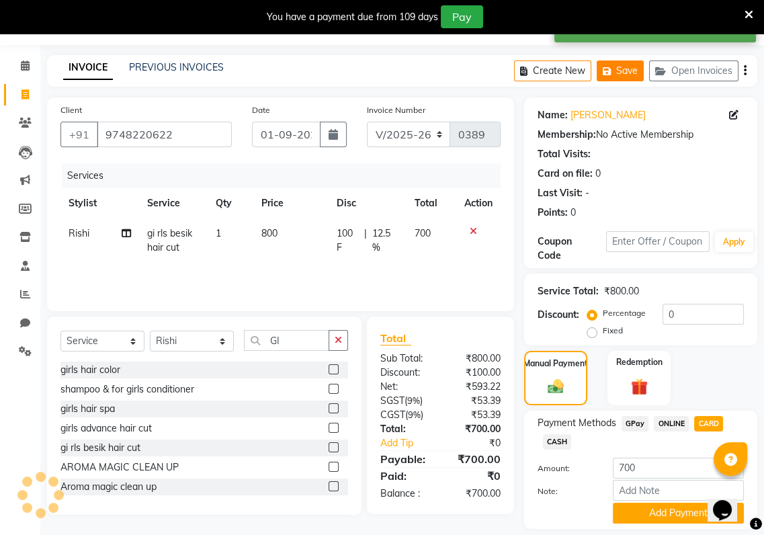
scroll to position [79, 0]
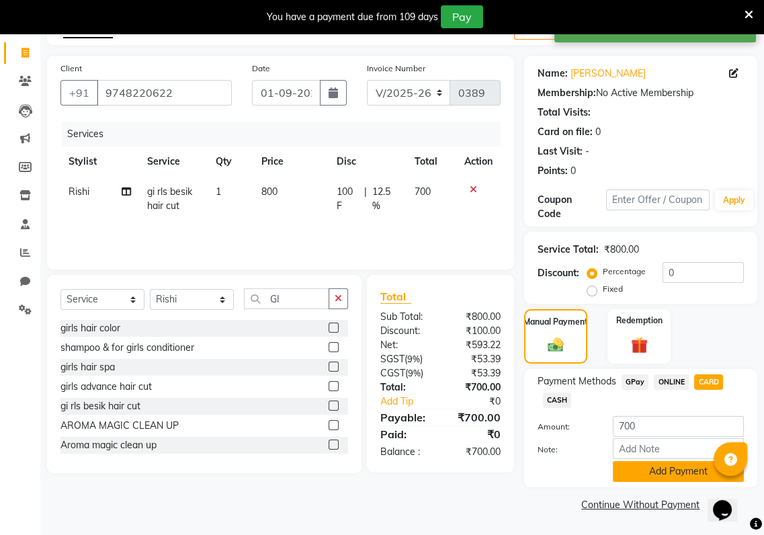
click at [630, 474] on button "Add Payment" at bounding box center [678, 471] width 131 height 21
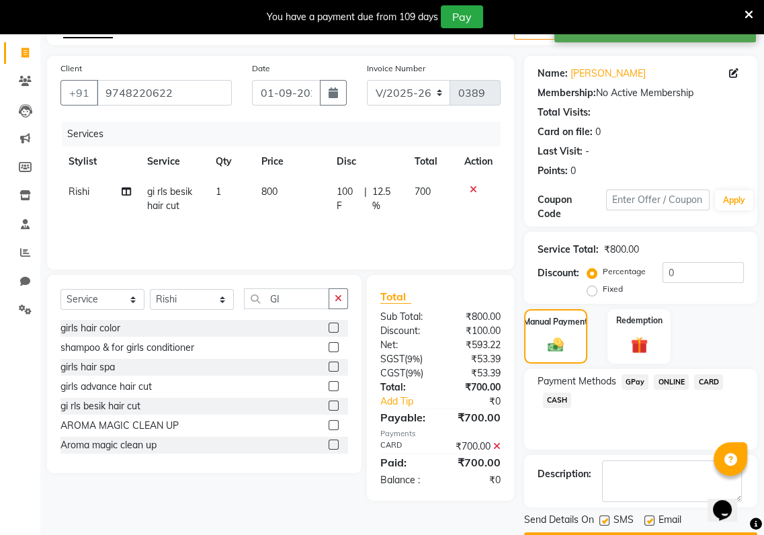
scroll to position [117, 0]
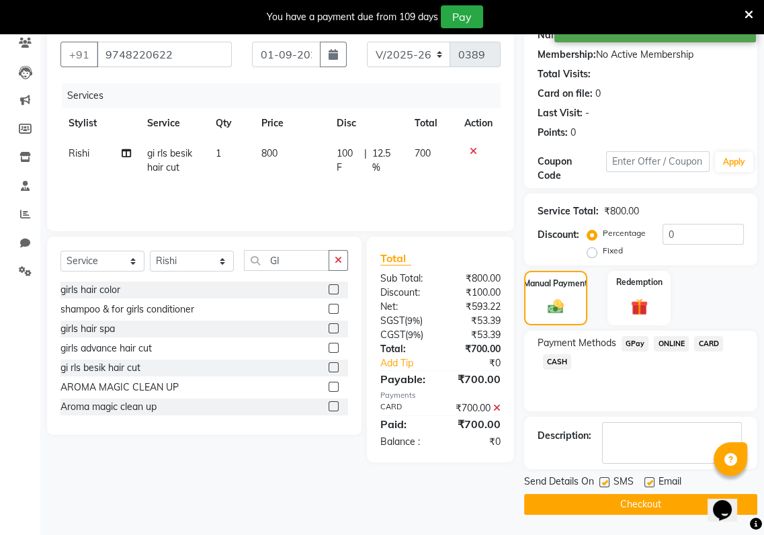
click at [605, 480] on label at bounding box center [604, 482] width 10 height 10
click at [605, 480] on input "checkbox" at bounding box center [603, 482] width 9 height 9
checkbox input "false"
click at [650, 484] on label at bounding box center [649, 482] width 10 height 10
click at [650, 484] on input "checkbox" at bounding box center [648, 482] width 9 height 9
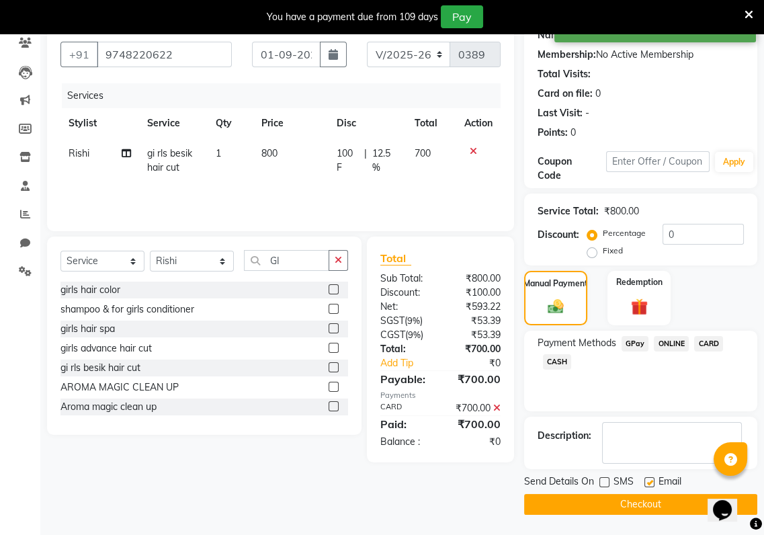
checkbox input "false"
click at [641, 502] on button "Checkout" at bounding box center [640, 504] width 233 height 21
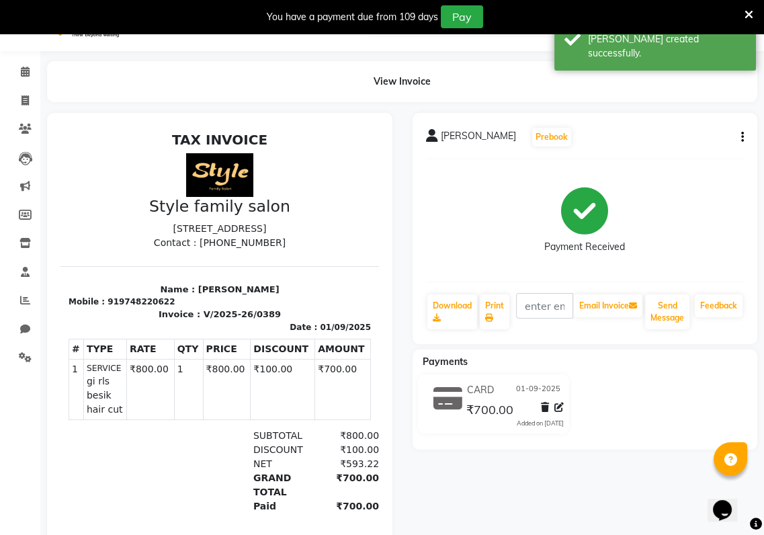
scroll to position [27, 0]
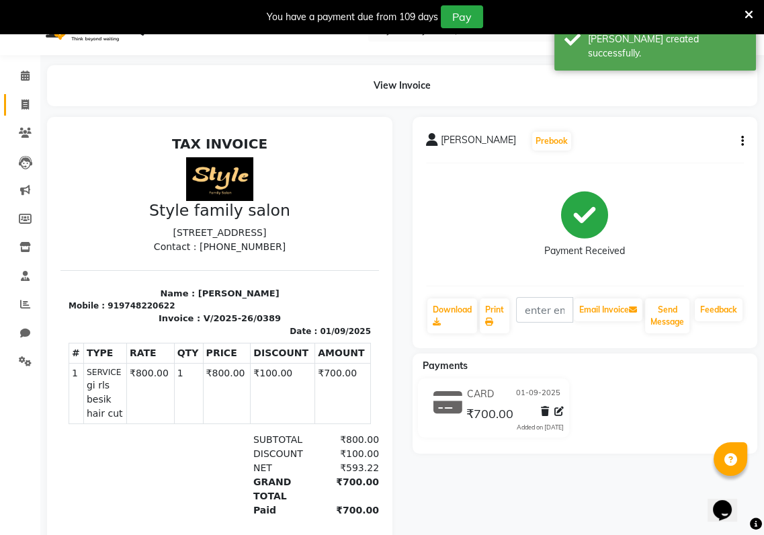
click at [17, 112] on link "Invoice" at bounding box center [20, 105] width 32 height 22
select select "service"
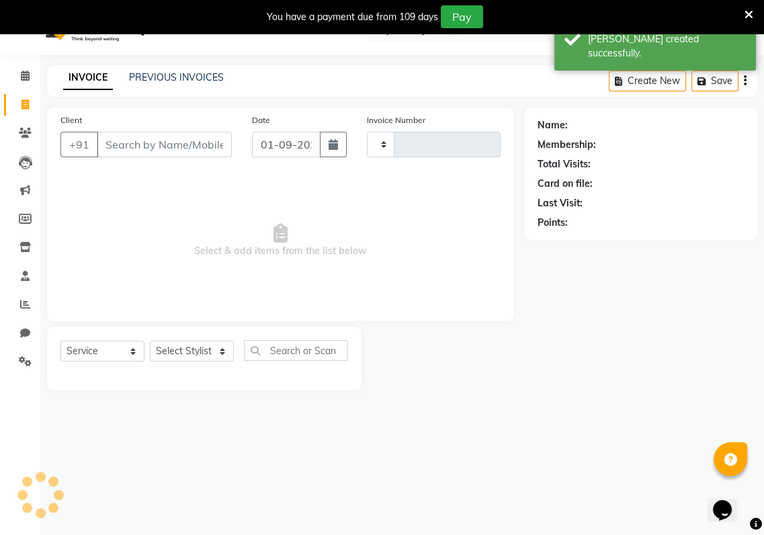
scroll to position [33, 0]
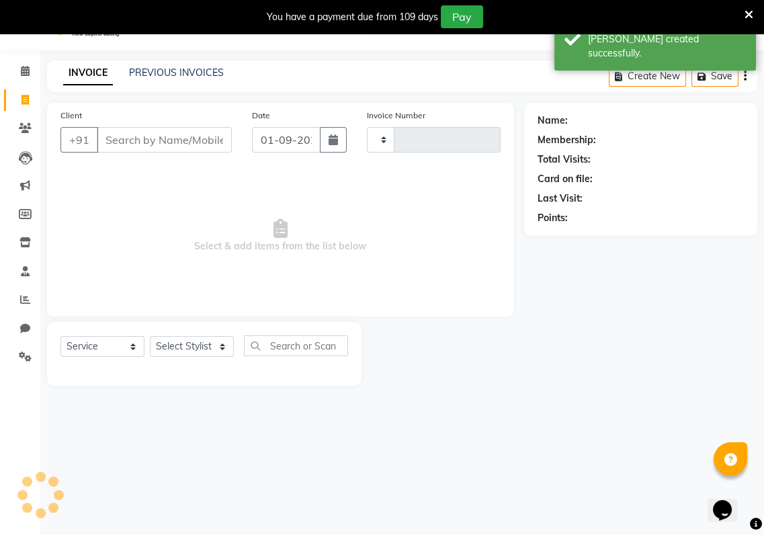
type input "0390"
select select "8264"
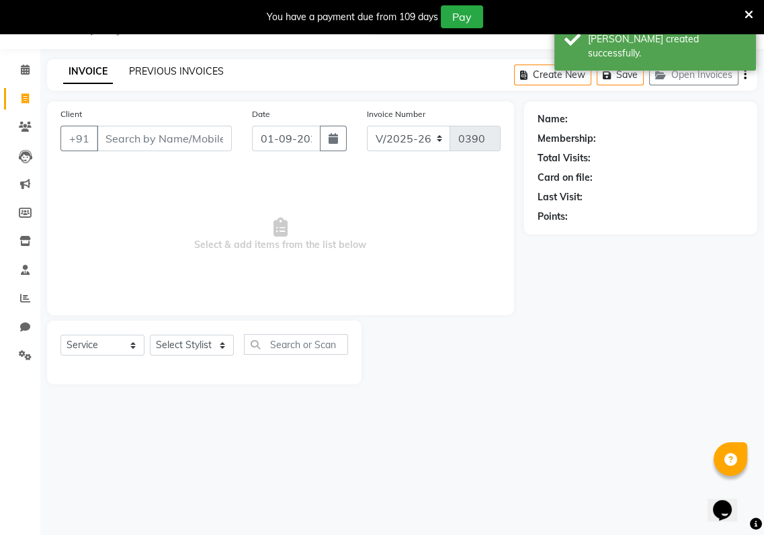
click at [157, 76] on link "PREVIOUS INVOICES" at bounding box center [176, 71] width 95 height 12
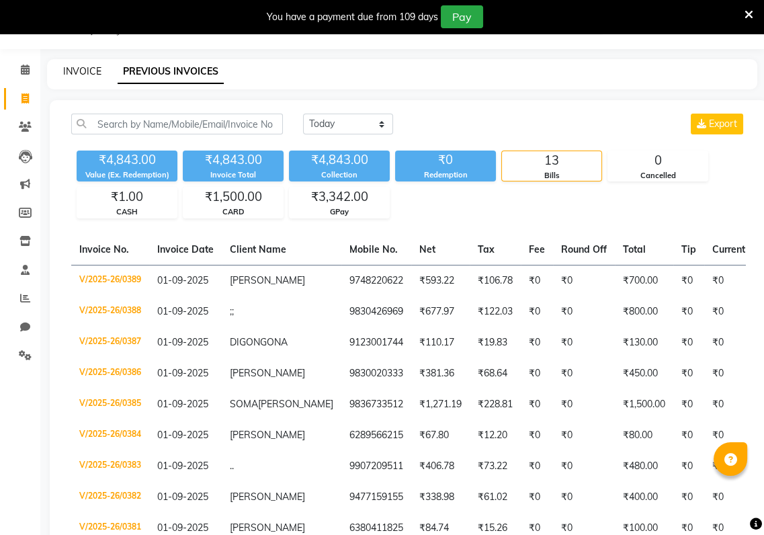
click at [74, 65] on link "INVOICE" at bounding box center [82, 71] width 38 height 12
select select "service"
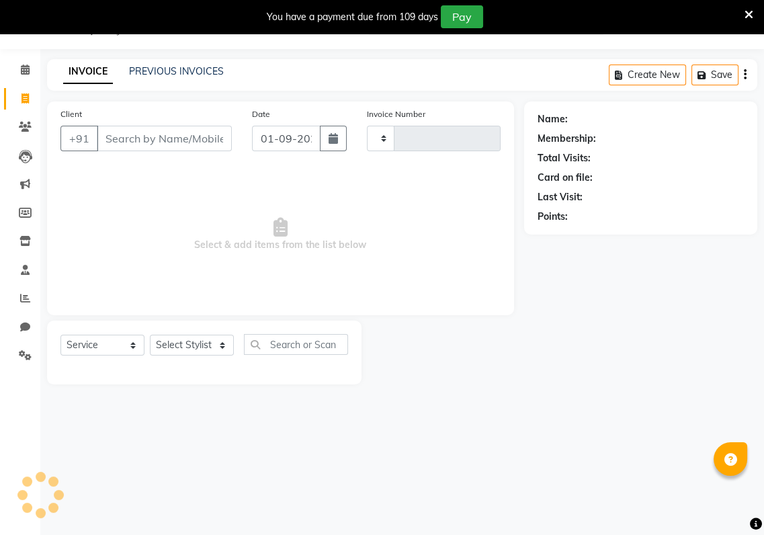
type input "0390"
select select "8264"
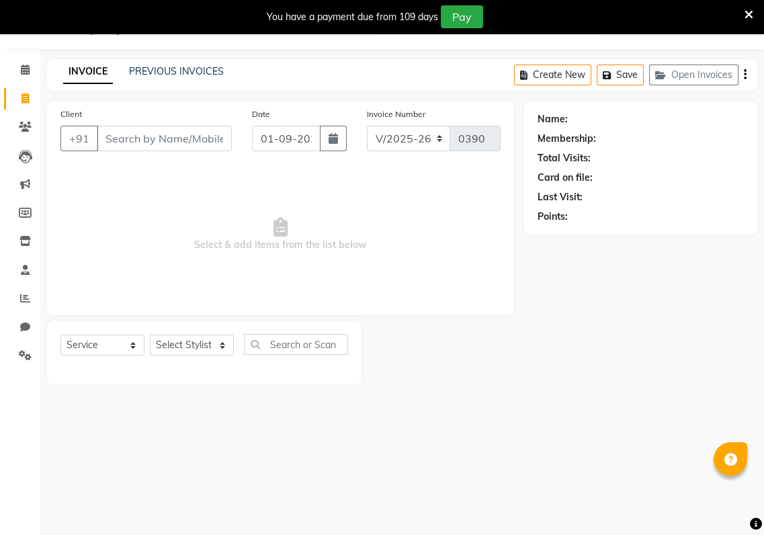
click at [102, 130] on input "Client" at bounding box center [164, 139] width 135 height 26
click at [102, 136] on input "Client" at bounding box center [164, 139] width 135 height 26
click at [104, 138] on input "Client" at bounding box center [164, 139] width 135 height 26
click at [101, 140] on input "Client" at bounding box center [164, 139] width 135 height 26
click at [101, 135] on input "Client" at bounding box center [164, 139] width 135 height 26
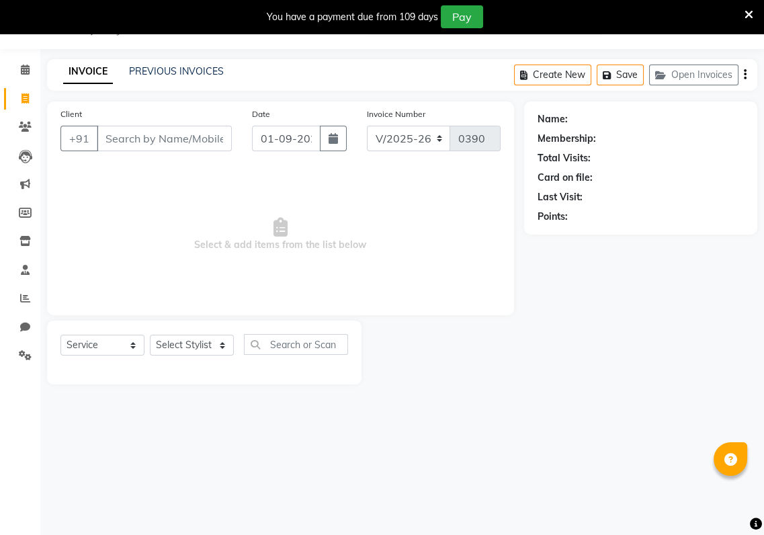
click at [102, 135] on input "Client" at bounding box center [164, 139] width 135 height 26
type input "9874472985"
click at [219, 341] on select "Select Stylist [PERSON_NAME] Baishaki chotto [PERSON_NAME] [PERSON_NAME] [PERSO…" at bounding box center [192, 345] width 84 height 21
select select "80350"
click at [150, 335] on select "Select Stylist [PERSON_NAME] Baishaki chotto [PERSON_NAME] [PERSON_NAME] [PERSO…" at bounding box center [192, 345] width 84 height 21
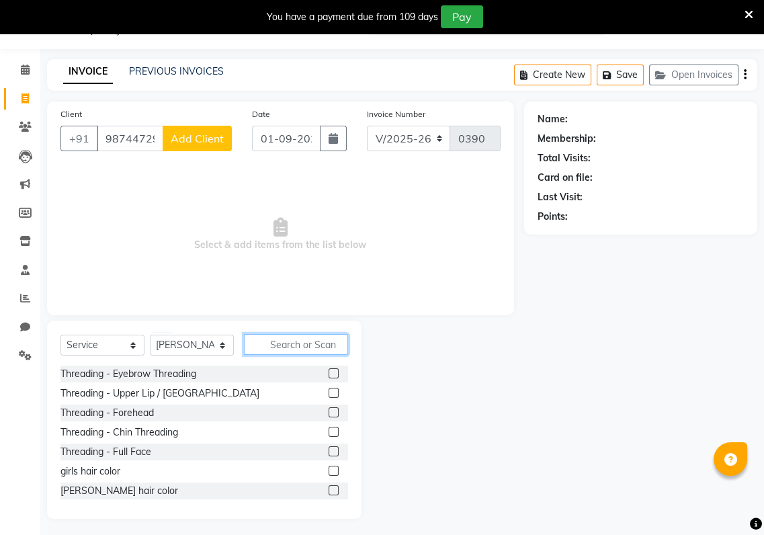
click at [258, 343] on input "text" at bounding box center [296, 344] width 104 height 21
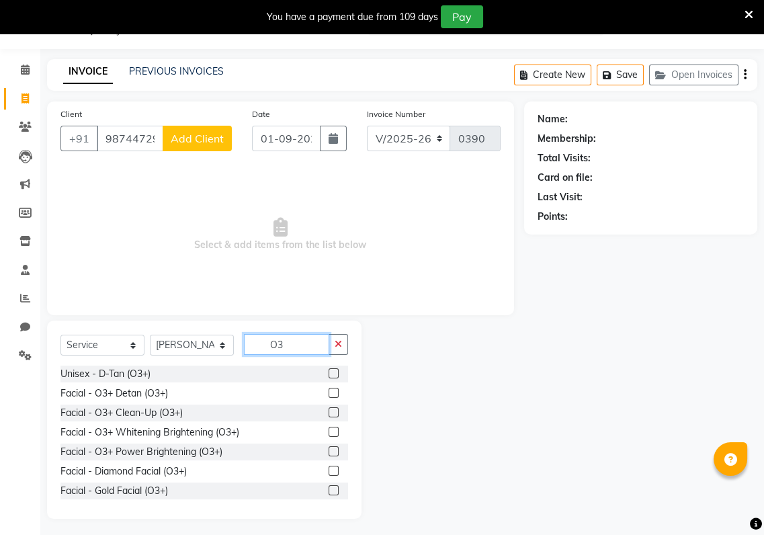
type input "O3"
click at [329, 407] on label at bounding box center [334, 412] width 10 height 10
click at [329, 409] on input "checkbox" at bounding box center [333, 413] width 9 height 9
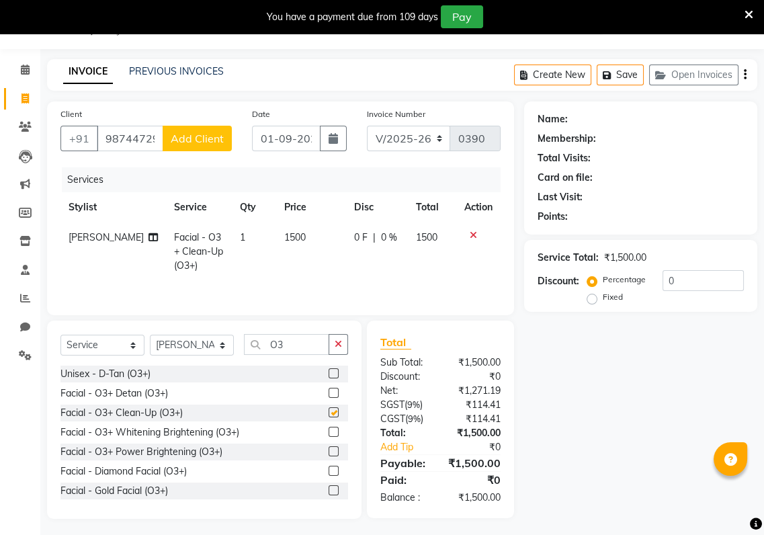
checkbox input "false"
click at [338, 349] on button "button" at bounding box center [338, 344] width 19 height 21
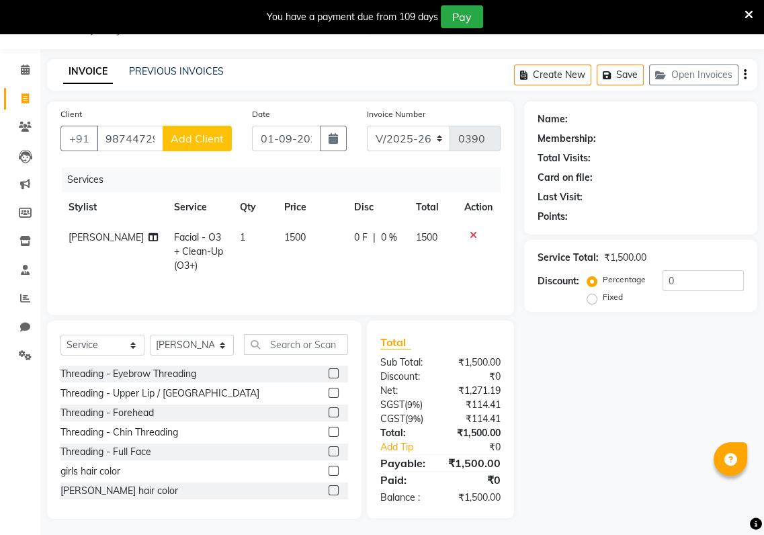
click at [329, 373] on label at bounding box center [334, 373] width 10 height 10
click at [329, 373] on input "checkbox" at bounding box center [333, 374] width 9 height 9
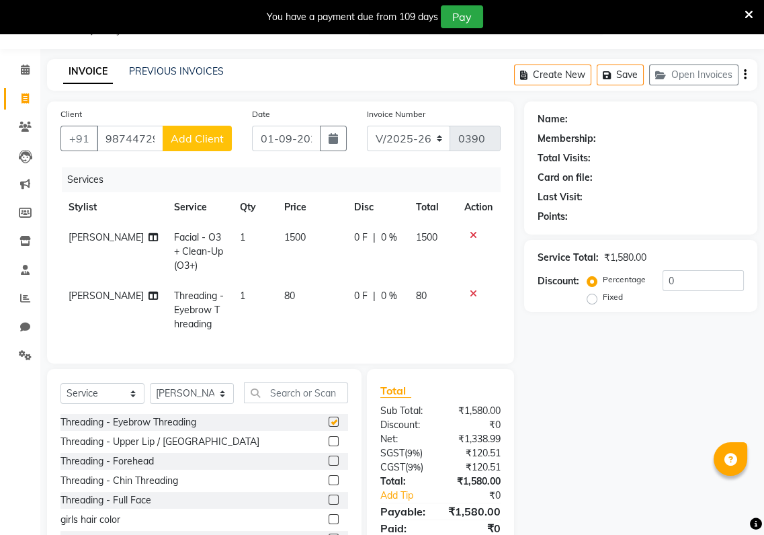
checkbox input "false"
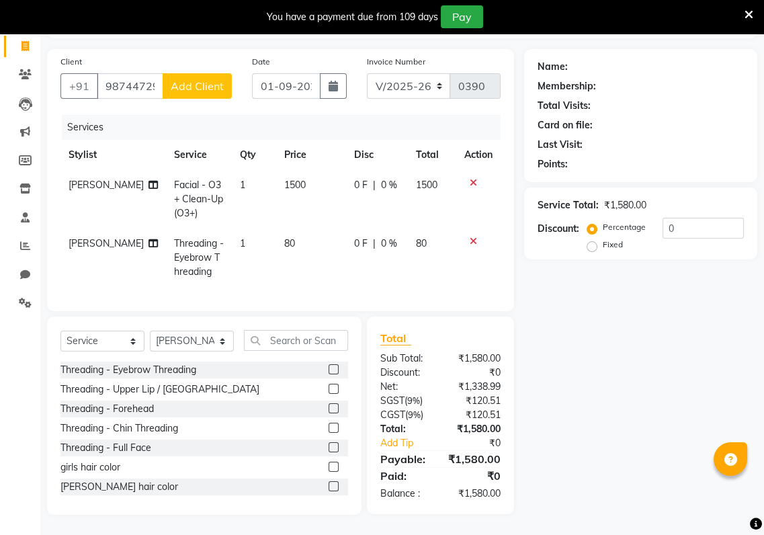
click at [329, 427] on label at bounding box center [334, 428] width 10 height 10
click at [329, 427] on input "checkbox" at bounding box center [333, 428] width 9 height 9
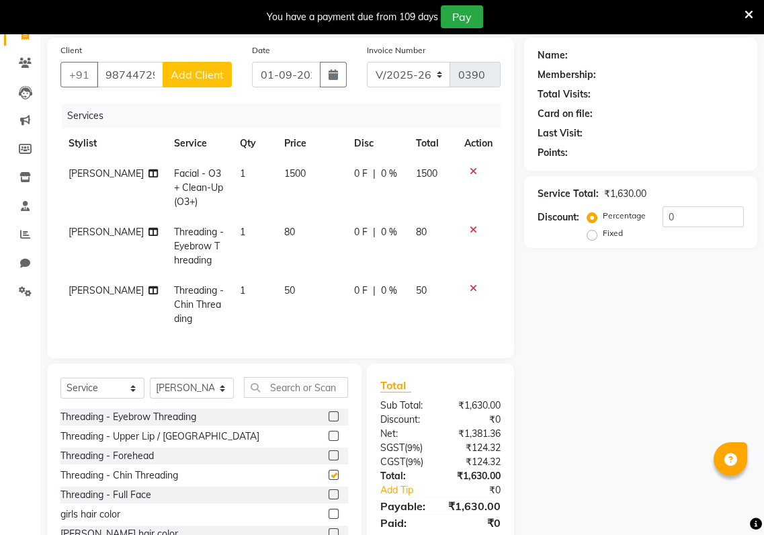
checkbox input "false"
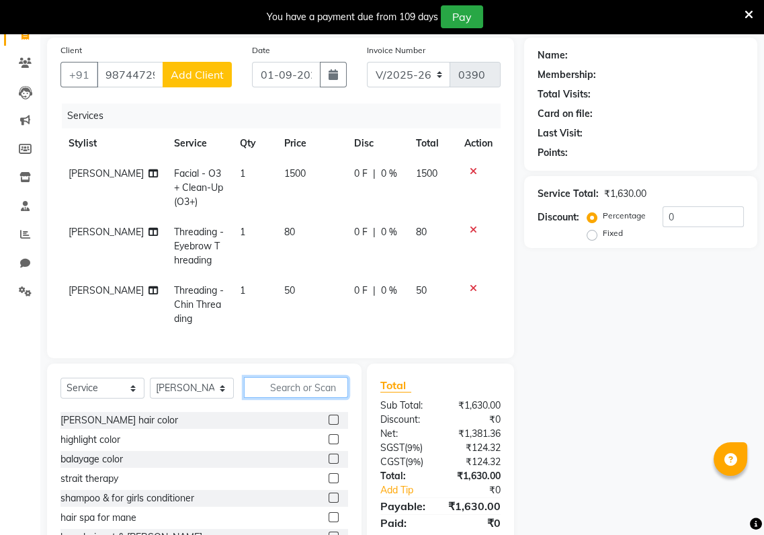
click at [255, 396] on input "text" at bounding box center [296, 387] width 104 height 21
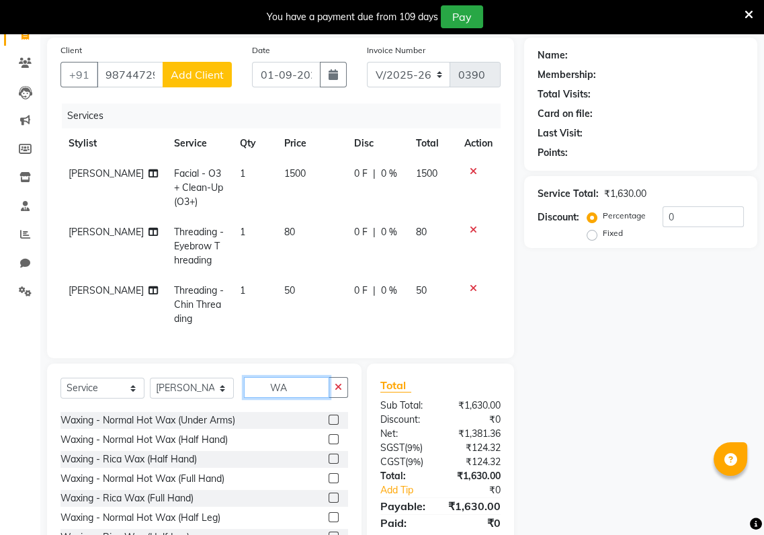
scroll to position [75, 0]
type input "WAX"
click at [329, 425] on label at bounding box center [334, 420] width 10 height 10
click at [329, 425] on input "checkbox" at bounding box center [333, 420] width 9 height 9
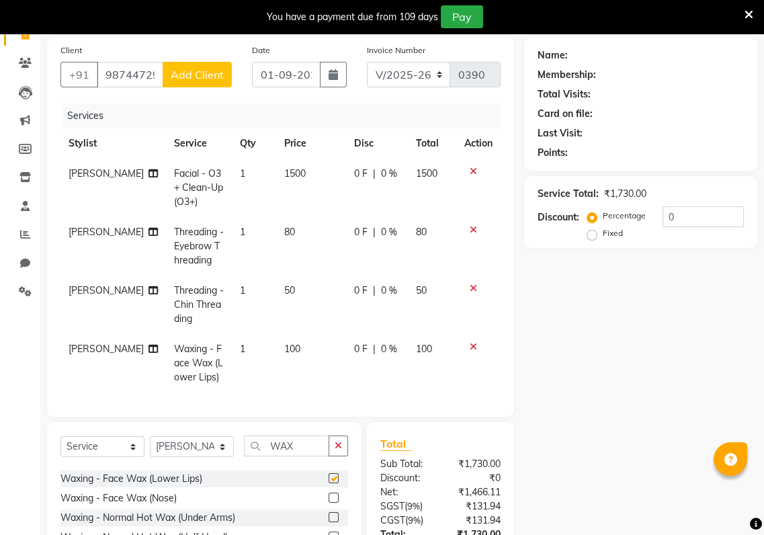
checkbox input "false"
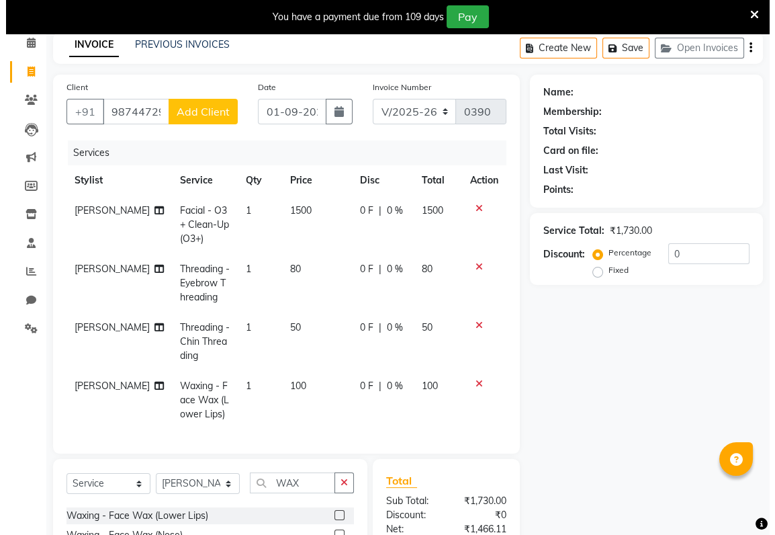
scroll to position [59, 0]
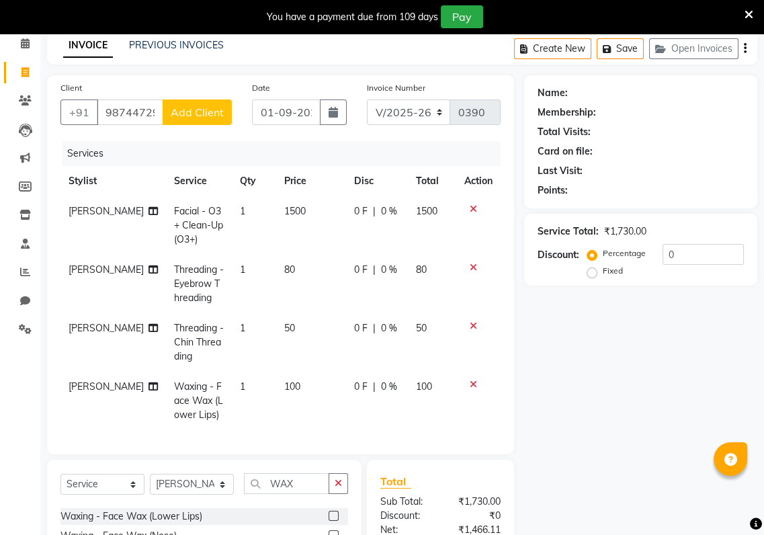
click at [215, 126] on div "Client [PHONE_NUMBER] Add Client" at bounding box center [146, 108] width 192 height 55
click at [213, 118] on span "Add Client" at bounding box center [197, 111] width 53 height 13
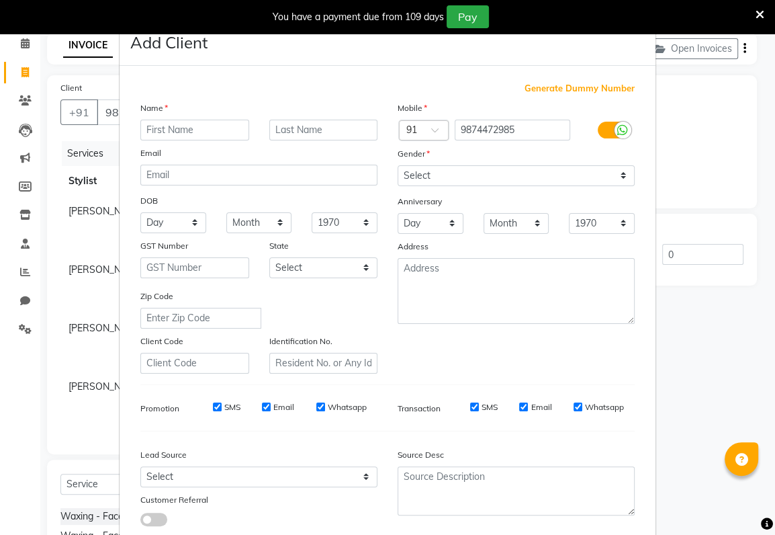
click at [140, 130] on input "text" at bounding box center [194, 130] width 109 height 21
type input "ANKITA"
click at [271, 126] on input "text" at bounding box center [323, 130] width 109 height 21
type input "[PERSON_NAME]"
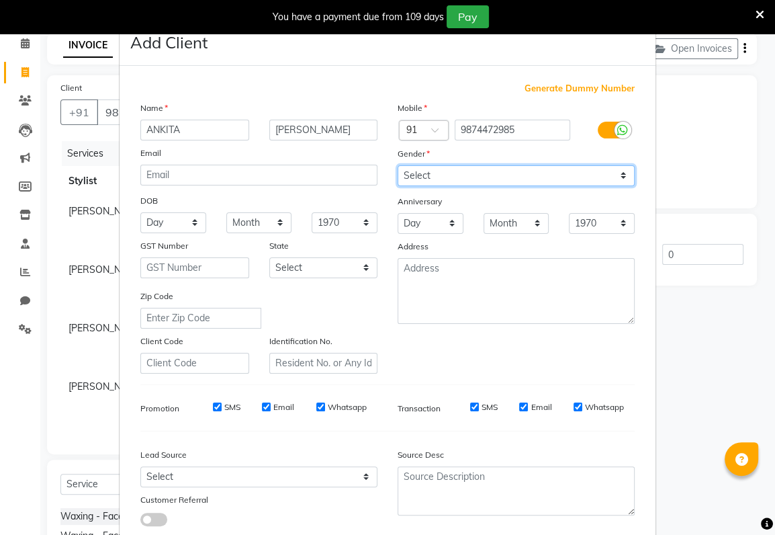
click at [430, 166] on select "Select [DEMOGRAPHIC_DATA] [DEMOGRAPHIC_DATA] Other Prefer Not To Say" at bounding box center [516, 175] width 237 height 21
select select "[DEMOGRAPHIC_DATA]"
click at [398, 165] on select "Select [DEMOGRAPHIC_DATA] [DEMOGRAPHIC_DATA] Other Prefer Not To Say" at bounding box center [516, 175] width 237 height 21
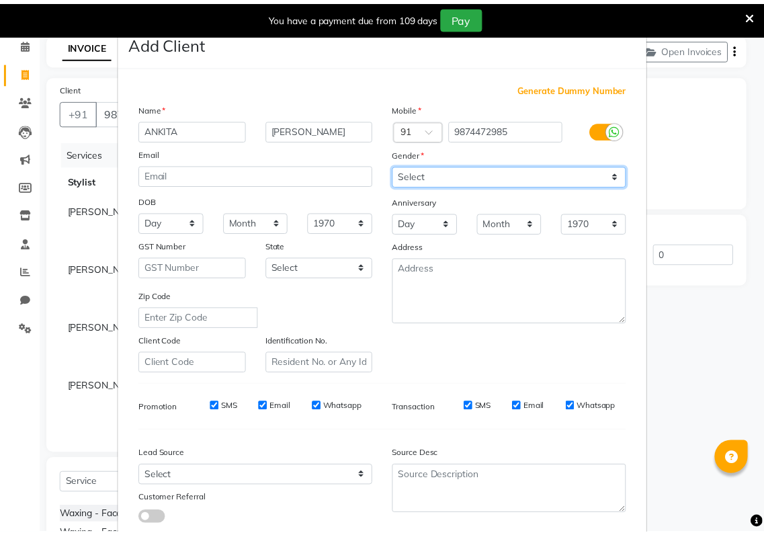
scroll to position [83, 0]
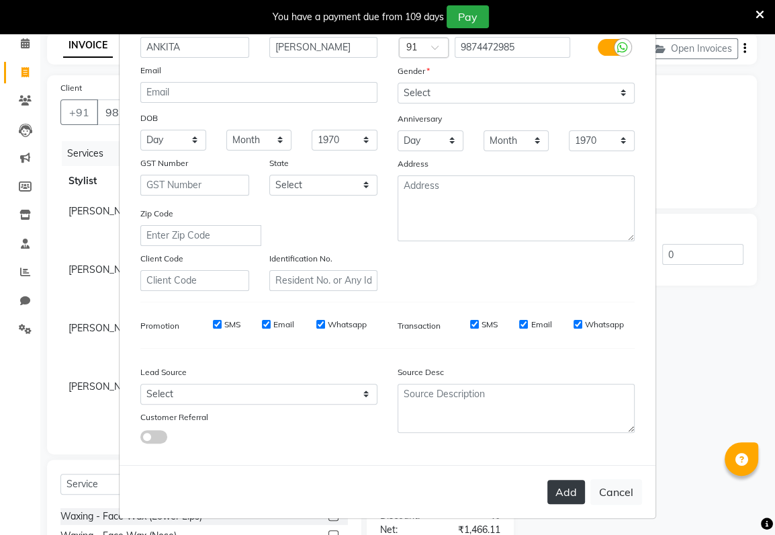
click at [559, 488] on button "Add" at bounding box center [567, 492] width 38 height 24
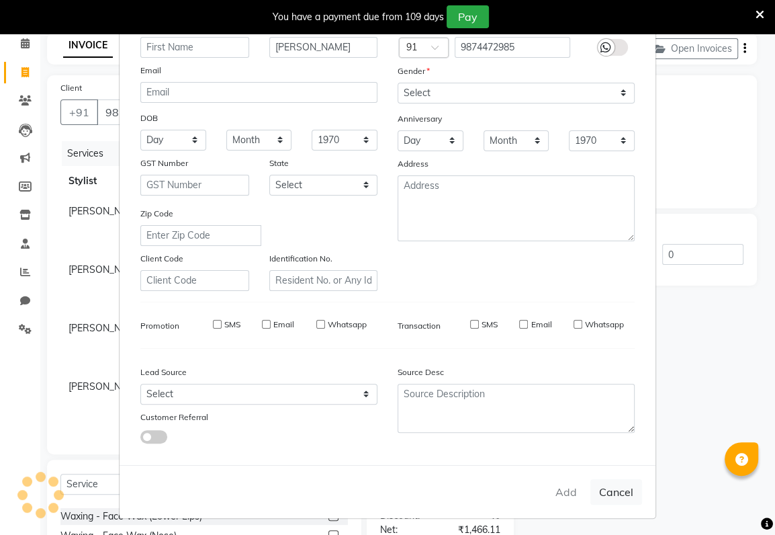
select select
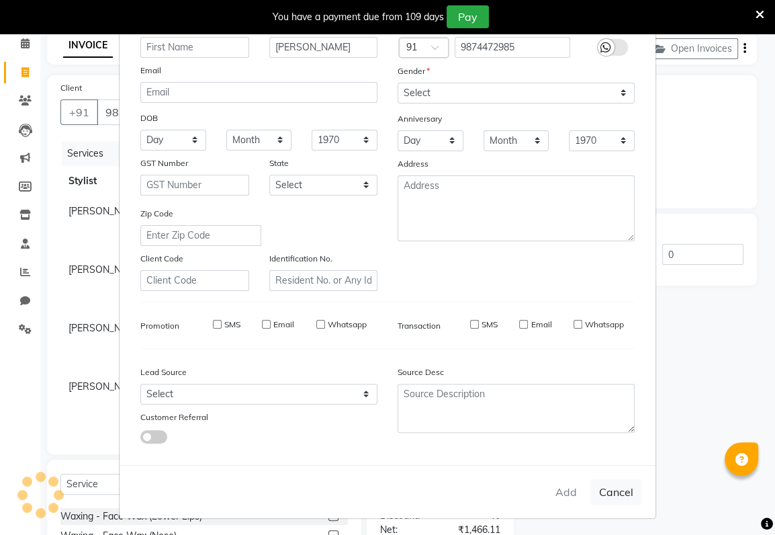
select select
checkbox input "false"
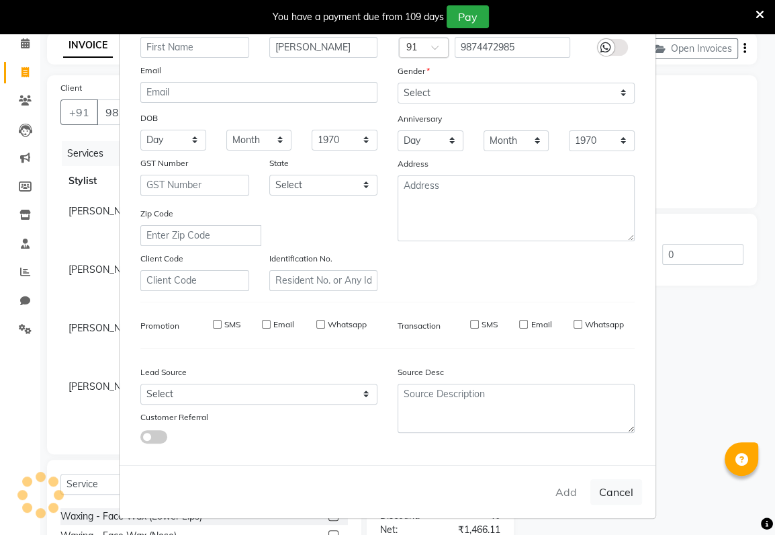
checkbox input "false"
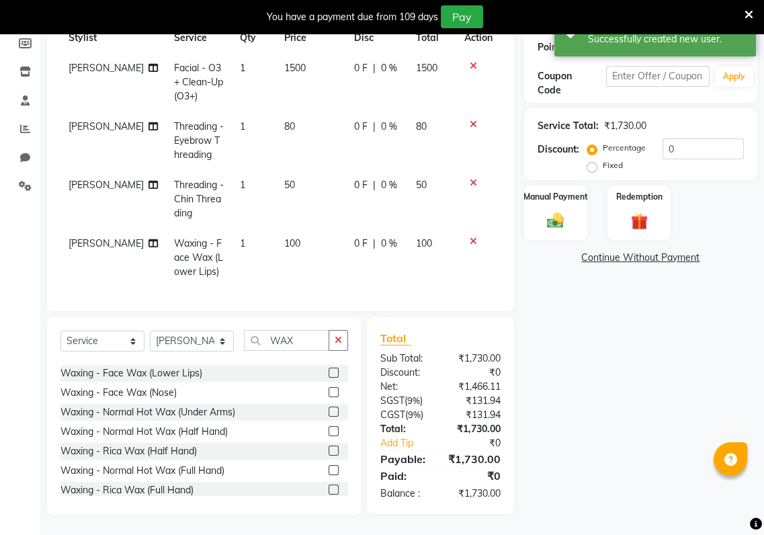
scroll to position [214, 0]
click at [563, 220] on div "Manual Payment" at bounding box center [556, 212] width 66 height 56
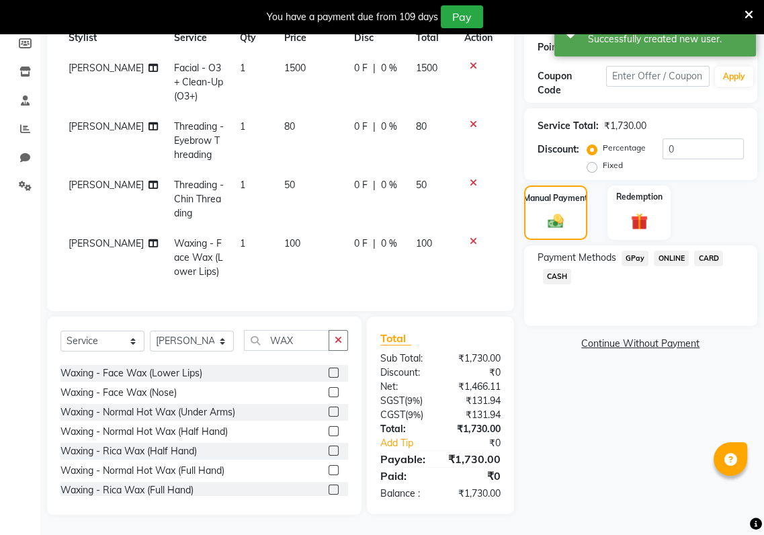
click at [634, 251] on span "GPay" at bounding box center [636, 258] width 28 height 15
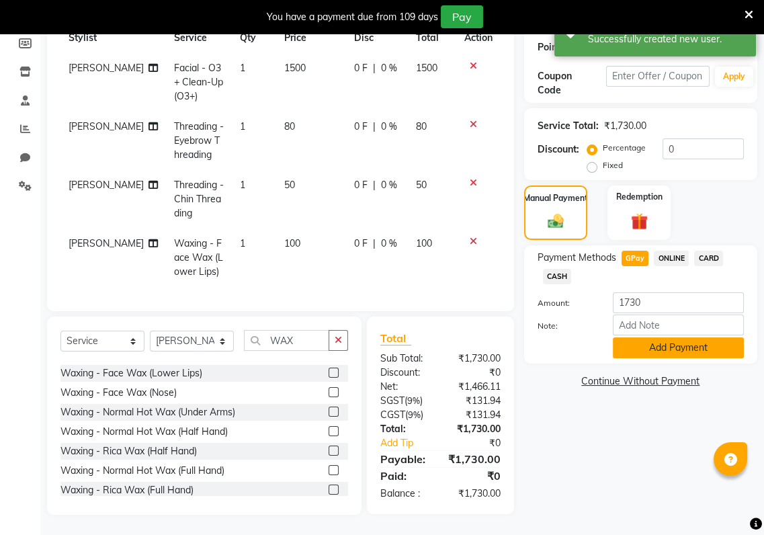
click at [623, 343] on button "Add Payment" at bounding box center [678, 347] width 131 height 21
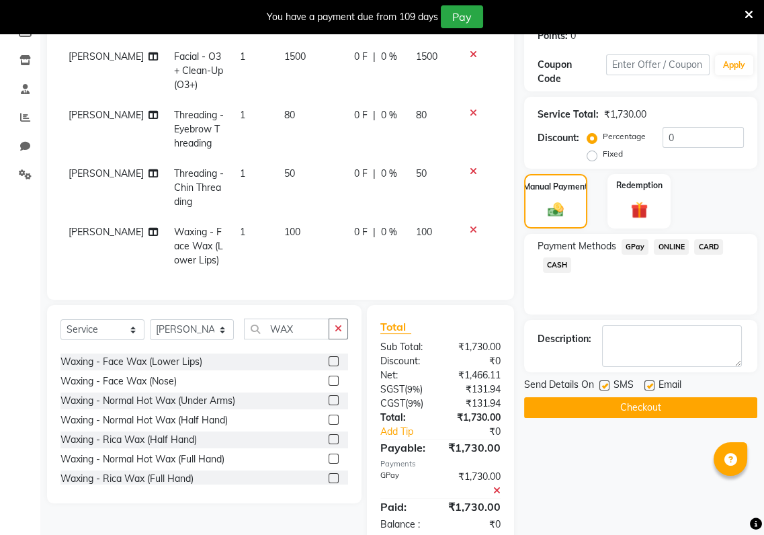
click at [621, 403] on button "Checkout" at bounding box center [640, 407] width 233 height 21
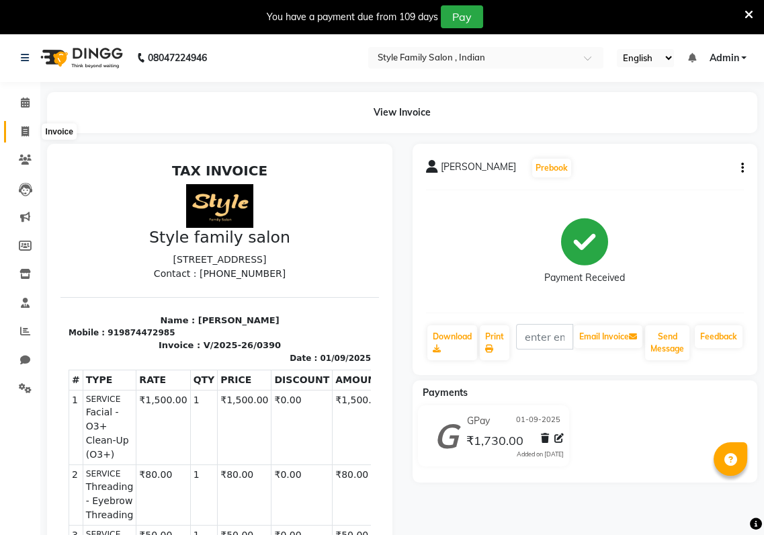
click at [20, 132] on span at bounding box center [25, 131] width 24 height 15
select select "service"
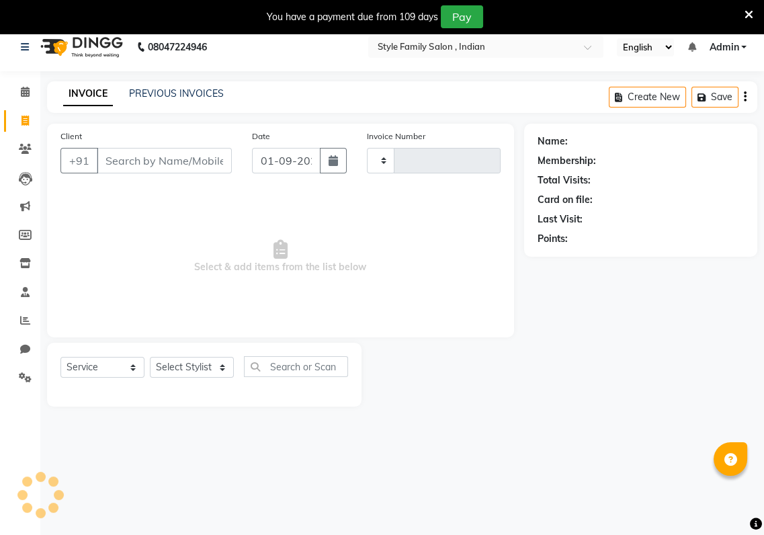
type input "0391"
select select "8264"
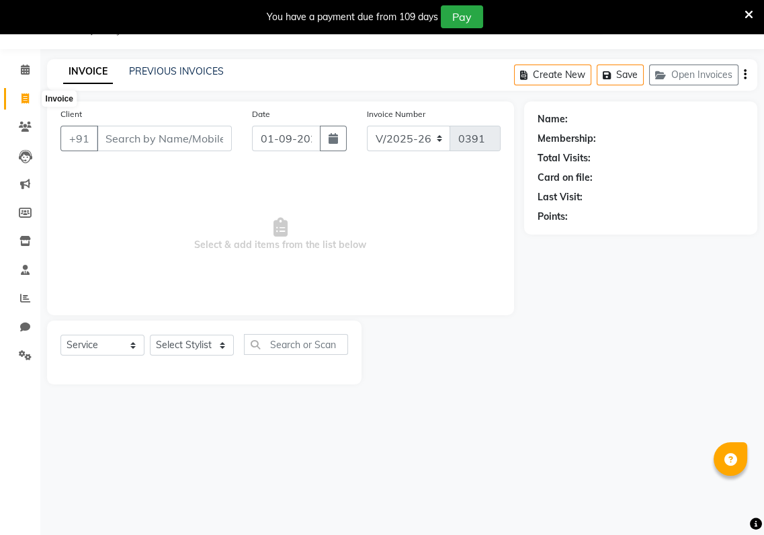
click at [22, 101] on icon at bounding box center [25, 98] width 7 height 10
select select "service"
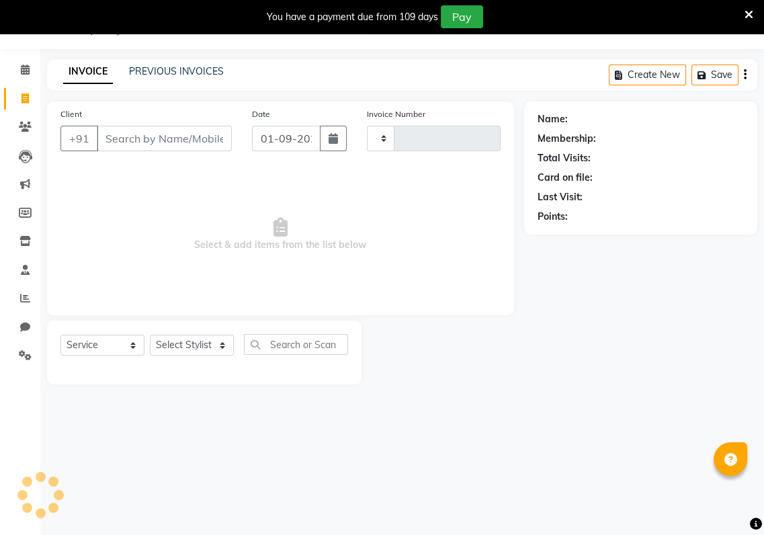
type input "0391"
select select "8264"
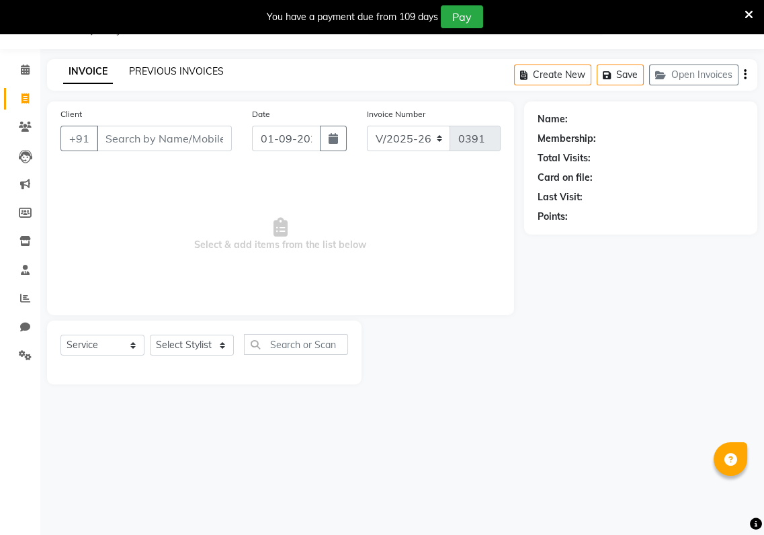
click at [166, 72] on link "PREVIOUS INVOICES" at bounding box center [176, 71] width 95 height 12
